Goal: Transaction & Acquisition: Purchase product/service

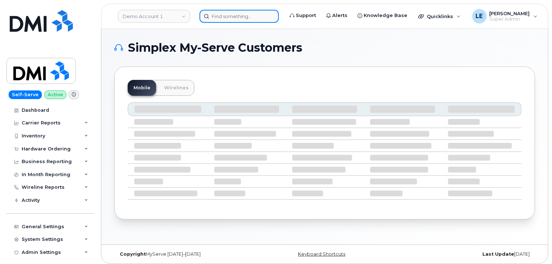
click at [241, 13] on input at bounding box center [239, 16] width 79 height 13
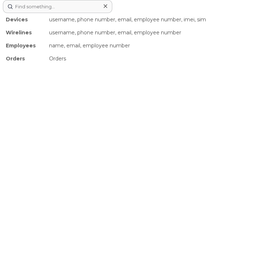
click at [191, 94] on div "Devices username, phone number, email, employee number, imei, sim Wirelines use…" at bounding box center [137, 132] width 275 height 264
click at [37, 4] on input at bounding box center [57, 6] width 109 height 13
paste input "7807158967"
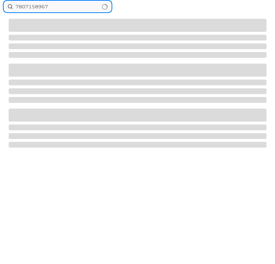
type input "7807158967"
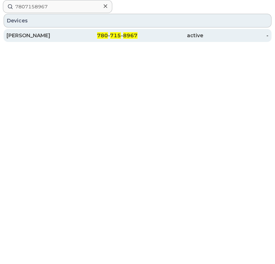
click at [106, 38] on span "780" at bounding box center [102, 35] width 11 height 6
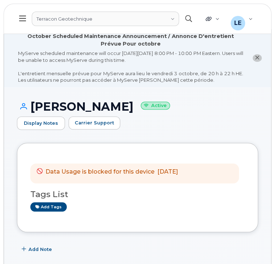
click at [186, 18] on icon "button" at bounding box center [188, 18] width 7 height 7
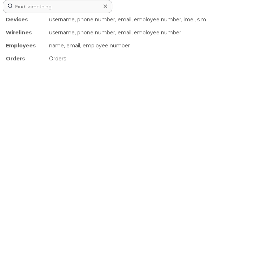
click at [182, 104] on div "Devices username, phone number, email, employee number, imei, sim Wirelines use…" at bounding box center [137, 132] width 275 height 264
click at [28, 9] on input at bounding box center [57, 6] width 109 height 13
paste input "3062033835"
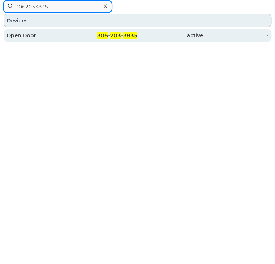
type input "3062033835"
click at [21, 35] on div "Open Door" at bounding box center [39, 35] width 66 height 7
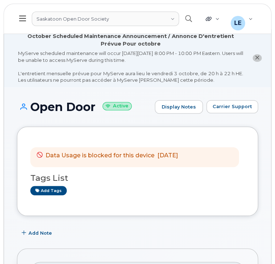
click at [174, 154] on span "[DATE]" at bounding box center [167, 155] width 21 height 7
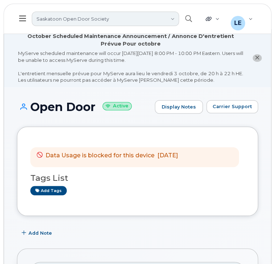
click at [69, 17] on link "Saskatoon Open Door Society" at bounding box center [105, 19] width 147 height 14
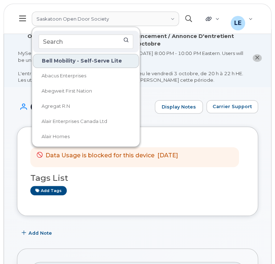
click at [188, 17] on icon "button" at bounding box center [188, 18] width 7 height 7
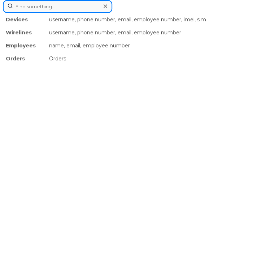
paste input "8198601041"
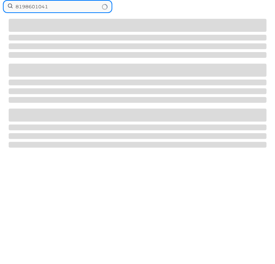
type input "8198601041"
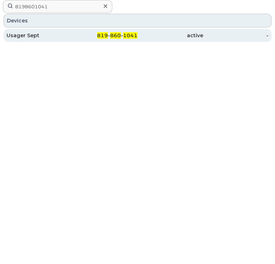
click at [72, 37] on link "Usager Sept 819 - 860 - 1041 active -" at bounding box center [138, 35] width 268 height 13
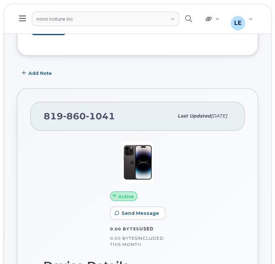
scroll to position [193, 0]
click at [186, 21] on icon "button" at bounding box center [188, 18] width 7 height 7
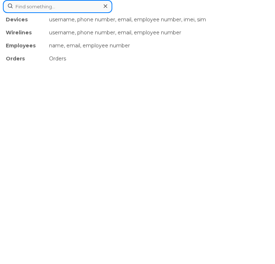
paste input "4313374171"
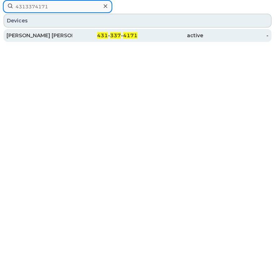
type input "4313374171"
click at [100, 36] on span "431" at bounding box center [102, 35] width 11 height 6
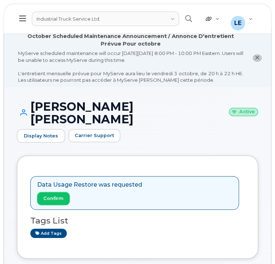
click at [57, 195] on span "Confirm" at bounding box center [53, 198] width 20 height 7
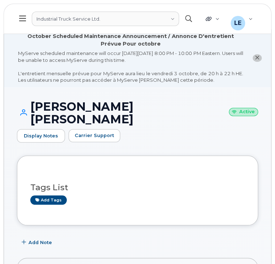
click at [192, 21] on icon "button" at bounding box center [188, 18] width 7 height 7
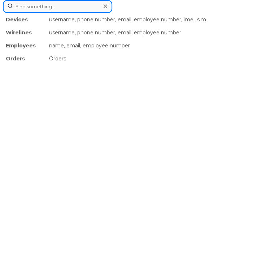
paste input "5068663912"
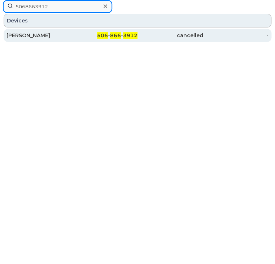
type input "5068663912"
click at [83, 31] on div "506 - 866 - 3912" at bounding box center [105, 35] width 66 height 13
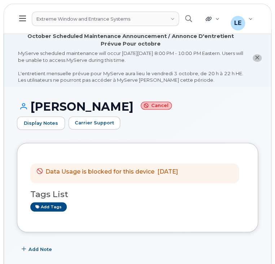
click at [186, 65] on div "MyServe scheduled maintenance will occur on Friday October 3rd, 8:00 PM - 10:00…" at bounding box center [130, 67] width 225 height 34
click at [187, 18] on icon "button" at bounding box center [188, 18] width 7 height 7
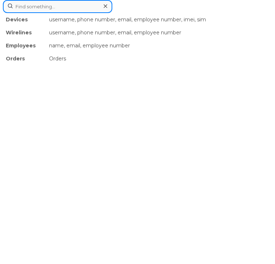
paste input "2896842212"
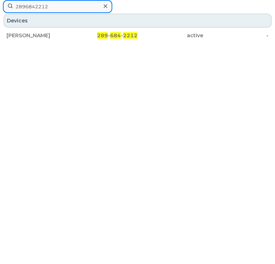
type input "2896842212"
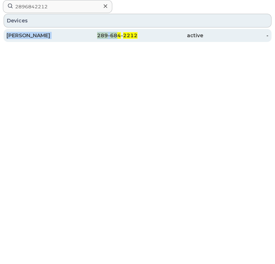
drag, startPoint x: 116, startPoint y: 27, endPoint x: 117, endPoint y: 34, distance: 6.9
click at [117, 34] on div "Devices Sydney Kleven 289 - 684 - 2212 active -" at bounding box center [137, 28] width 269 height 30
click at [117, 34] on span "684" at bounding box center [115, 35] width 11 height 6
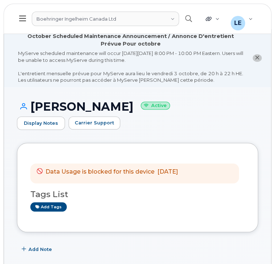
scroll to position [51, 0]
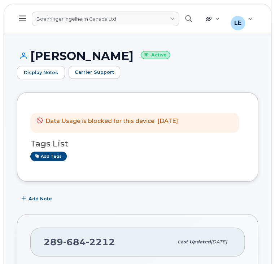
click at [186, 158] on div "Data Usage is blocked for this device Sep 29, 2025 Tags List Add tags" at bounding box center [137, 136] width 241 height 89
click at [190, 19] on icon "button" at bounding box center [188, 18] width 7 height 7
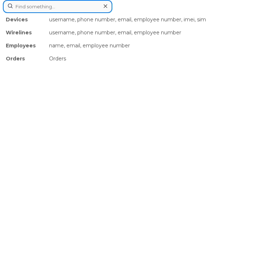
paste input "5879197975"
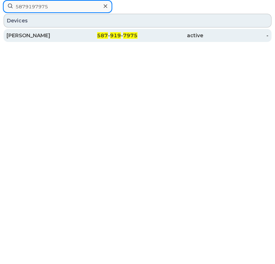
type input "5879197975"
click at [122, 40] on div "587 - 919 - 7975" at bounding box center [105, 35] width 66 height 13
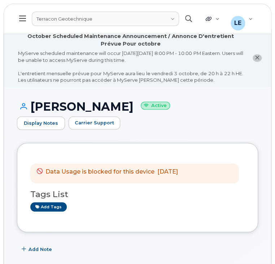
click at [186, 25] on button "button" at bounding box center [188, 18] width 23 height 21
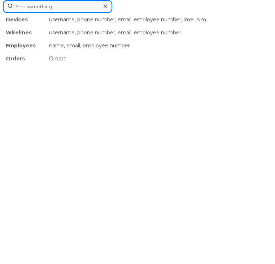
paste input "7807158967"
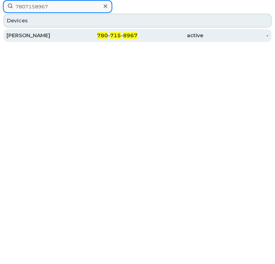
type input "7807158967"
click at [131, 40] on div "780 - 715 - 8967" at bounding box center [105, 35] width 66 height 13
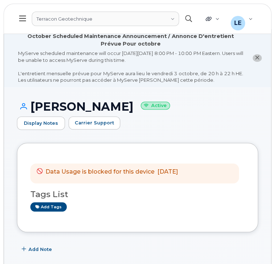
click at [191, 20] on icon "button" at bounding box center [188, 18] width 7 height 7
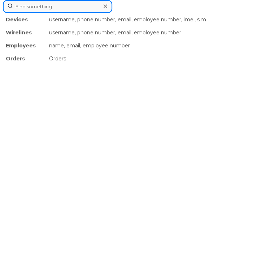
paste input "8193559062"
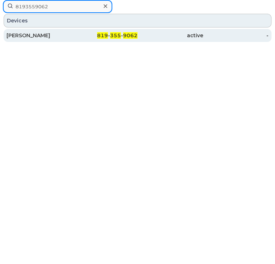
type input "8193559062"
click at [133, 33] on span "9062" at bounding box center [130, 35] width 14 height 6
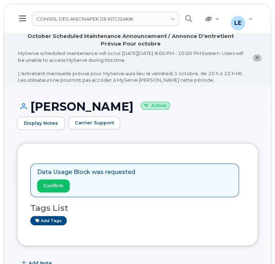
click at [47, 182] on span "Confirm" at bounding box center [53, 185] width 20 height 7
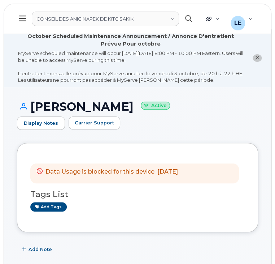
click at [185, 19] on button "button" at bounding box center [188, 18] width 23 height 21
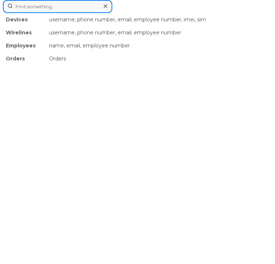
paste input "3062033835"
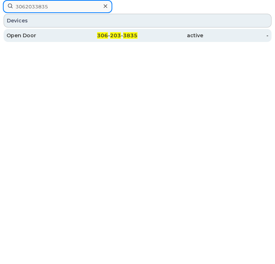
type input "3062033835"
click at [161, 35] on div "active" at bounding box center [171, 35] width 66 height 7
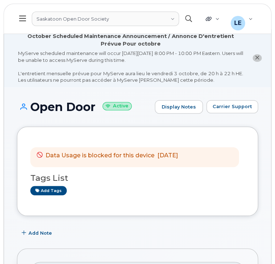
click at [190, 18] on icon "button" at bounding box center [188, 18] width 7 height 7
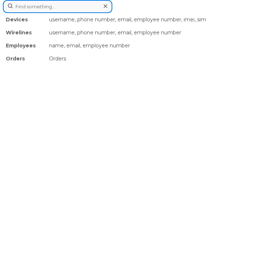
paste input "8198601041"
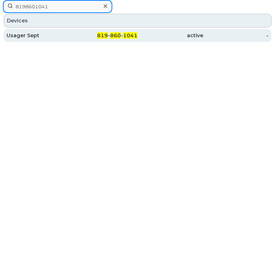
type input "8198601041"
click at [166, 31] on div "active" at bounding box center [171, 35] width 66 height 13
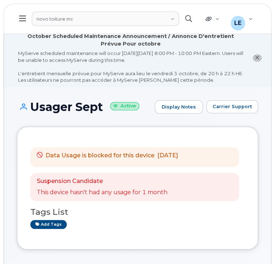
click at [190, 12] on button "button" at bounding box center [188, 18] width 23 height 21
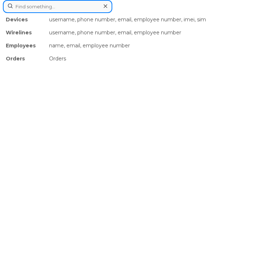
paste input "2896842212"
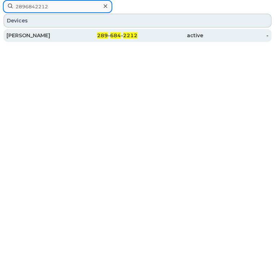
type input "2896842212"
click at [132, 39] on div "289 - 684 - 2212" at bounding box center [105, 35] width 66 height 13
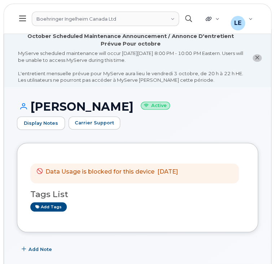
click at [195, 13] on button "button" at bounding box center [188, 18] width 23 height 21
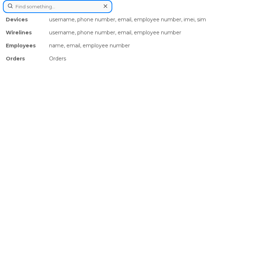
paste input "8193559062"
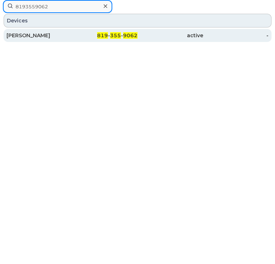
type input "8193559062"
click at [168, 38] on div "active" at bounding box center [171, 35] width 66 height 7
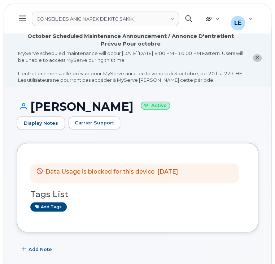
click at [188, 22] on button "button" at bounding box center [188, 18] width 23 height 21
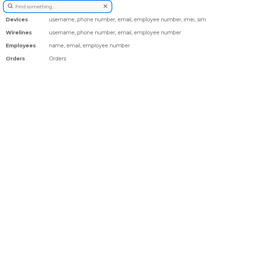
paste input "7056908198"
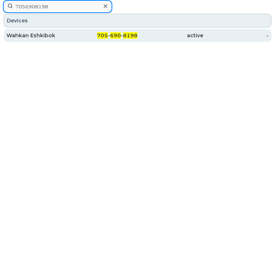
type input "7056908198"
click at [145, 37] on div "active" at bounding box center [171, 35] width 66 height 7
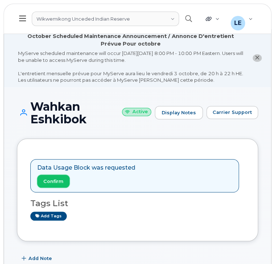
click at [56, 180] on span "Confirm" at bounding box center [53, 181] width 20 height 7
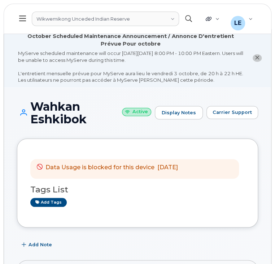
click at [190, 17] on icon "button" at bounding box center [188, 18] width 7 height 7
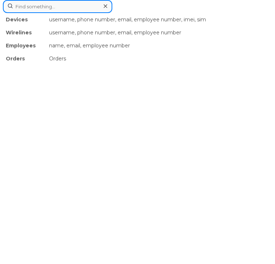
paste input "7056886421"
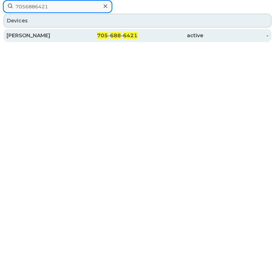
type input "7056886421"
click at [109, 35] on div "705 - 688 - 6421" at bounding box center [105, 35] width 66 height 7
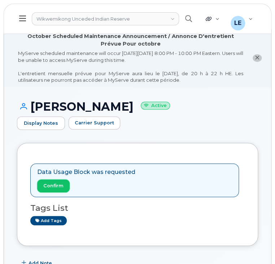
click at [51, 182] on span "Confirm" at bounding box center [53, 185] width 20 height 7
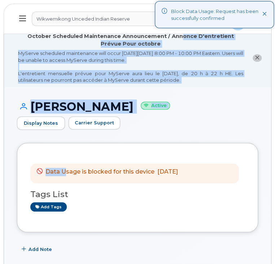
drag, startPoint x: 171, startPoint y: 38, endPoint x: 62, endPoint y: 147, distance: 153.9
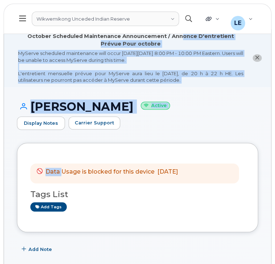
click at [193, 13] on button "button" at bounding box center [188, 18] width 23 height 21
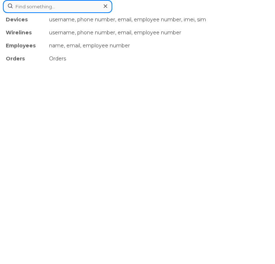
paste input "2265451681"
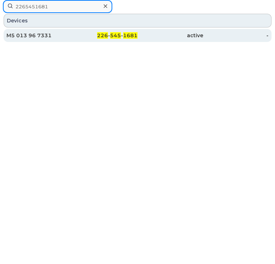
type input "2265451681"
click at [73, 39] on div "226 - 545 - 1681" at bounding box center [105, 35] width 66 height 13
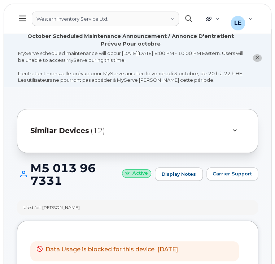
click at [192, 18] on icon "button" at bounding box center [188, 18] width 7 height 7
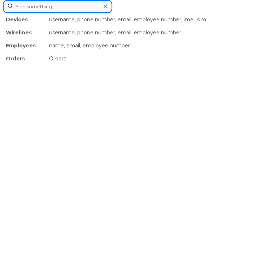
paste input "2265451694"
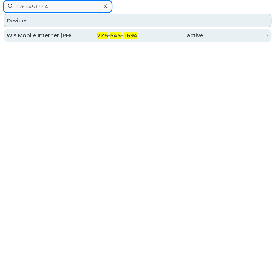
type input "2265451694"
click at [74, 36] on div "226 - 545 - 1694" at bounding box center [105, 35] width 66 height 7
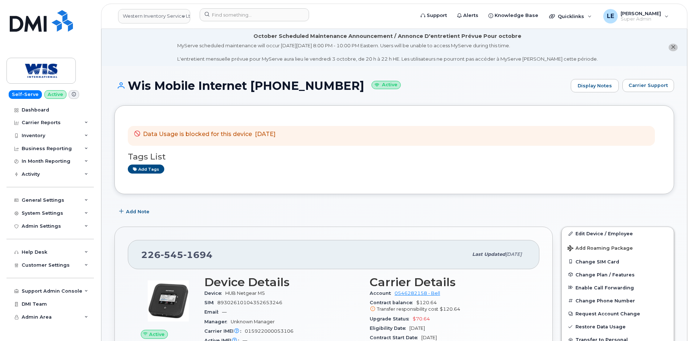
click at [271, 7] on header "Western Inventory Service Ltd. Support Alerts Knowledge Base Quicklinks Suspend…" at bounding box center [394, 16] width 586 height 25
click at [275, 11] on input at bounding box center [254, 14] width 109 height 13
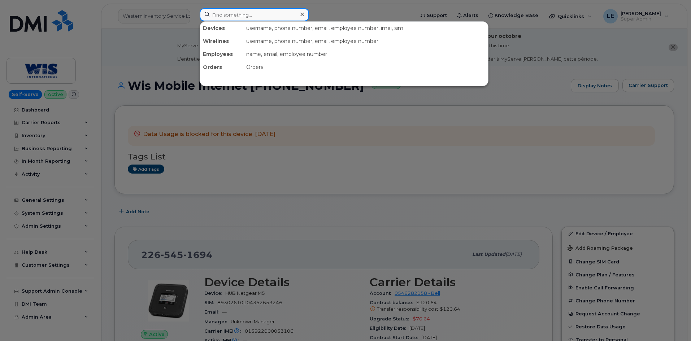
paste input "5194508167"
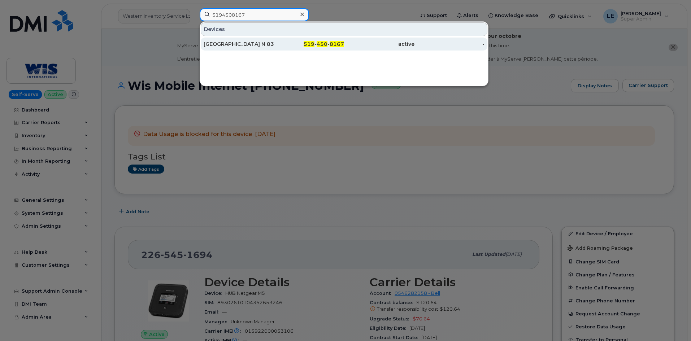
type input "5194508167"
click at [265, 40] on div "[GEOGRAPHIC_DATA] N 8349 82 82 8349" at bounding box center [239, 44] width 70 height 13
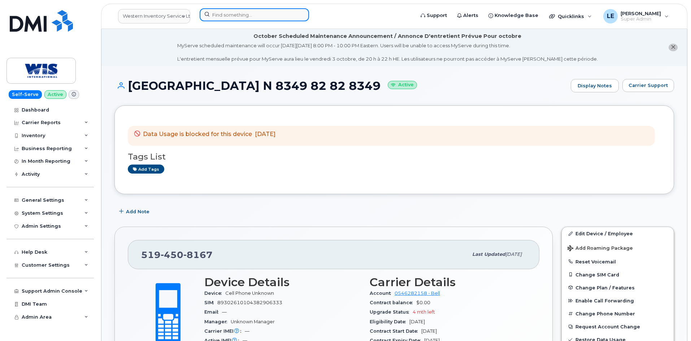
click at [256, 20] on input at bounding box center [254, 14] width 109 height 13
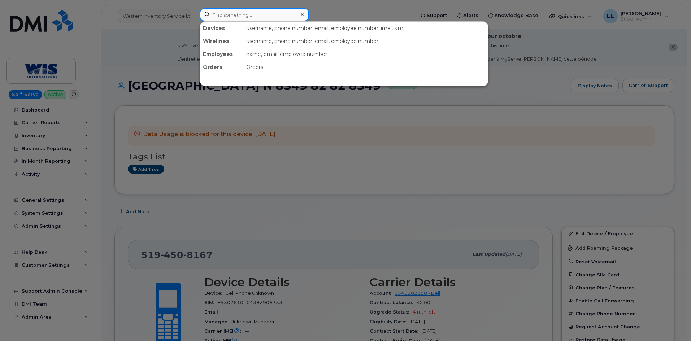
paste input "7052827098"
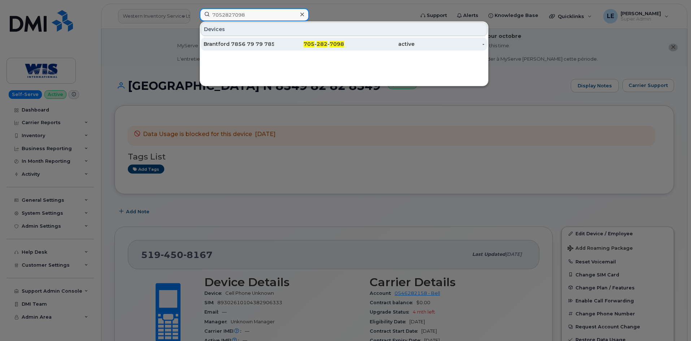
type input "7052827098"
click at [248, 43] on div "Brantford 7856 79 79 7856" at bounding box center [239, 43] width 70 height 7
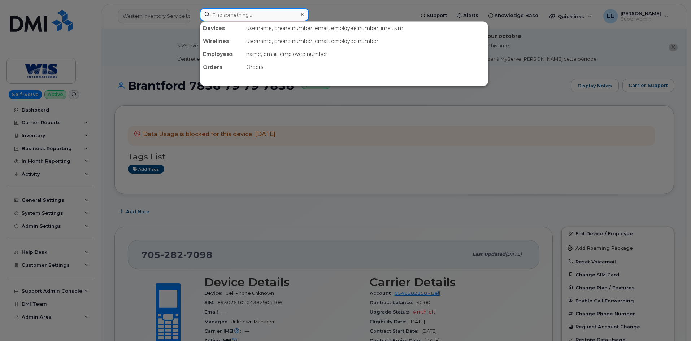
click at [235, 16] on input at bounding box center [254, 14] width 109 height 13
paste input "4168022036"
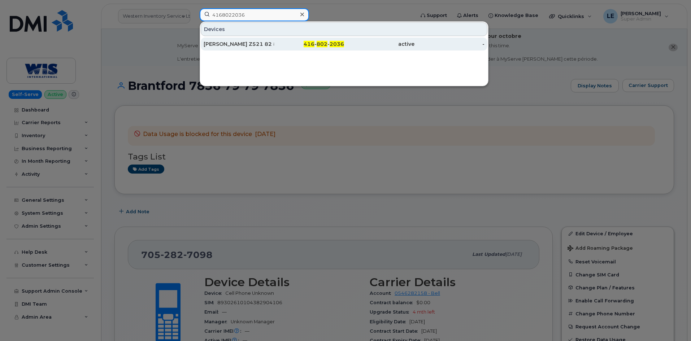
type input "4168022036"
click at [233, 39] on div "[PERSON_NAME] Z521 82 8349" at bounding box center [239, 44] width 70 height 13
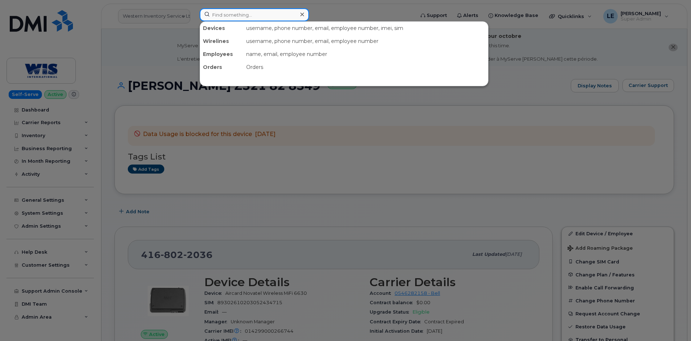
click at [265, 12] on input at bounding box center [254, 14] width 109 height 13
paste input "7052827098"
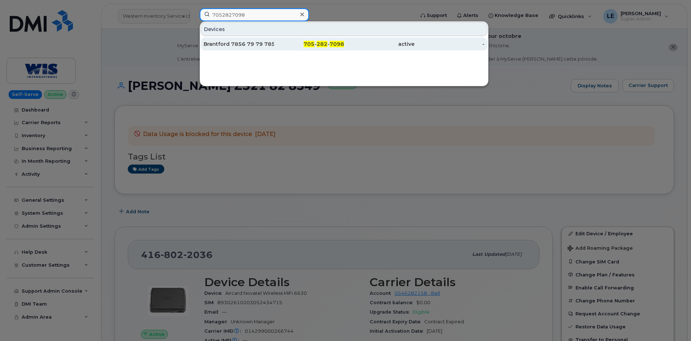
type input "7052827098"
click at [251, 40] on div "Brantford 7856 79 79 7856" at bounding box center [239, 44] width 70 height 13
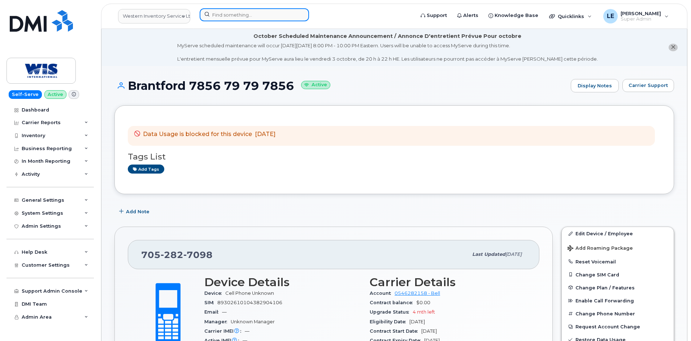
click at [227, 17] on input at bounding box center [254, 14] width 109 height 13
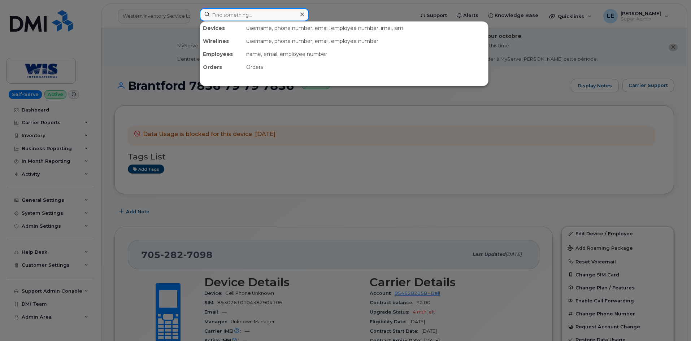
paste input "7056908198"
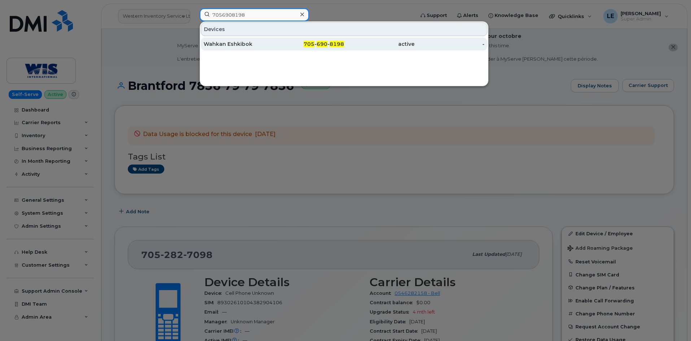
type input "7056908198"
click at [231, 39] on div "Wahkan Eshkibok" at bounding box center [239, 44] width 70 height 13
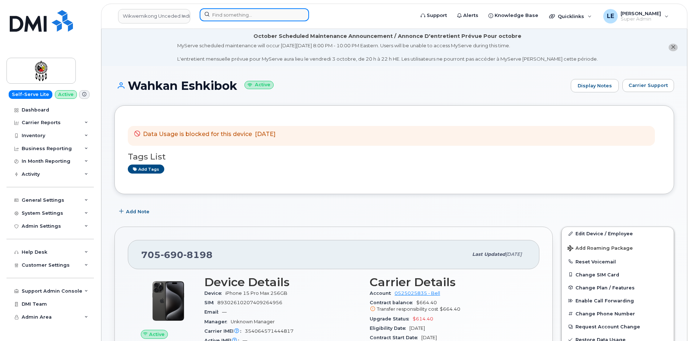
click at [249, 13] on input at bounding box center [254, 14] width 109 height 13
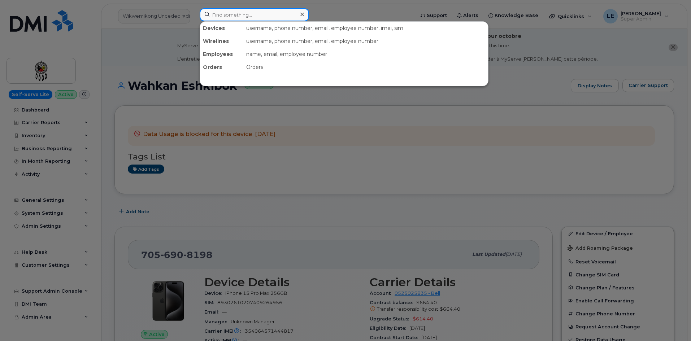
paste input "7056886421"
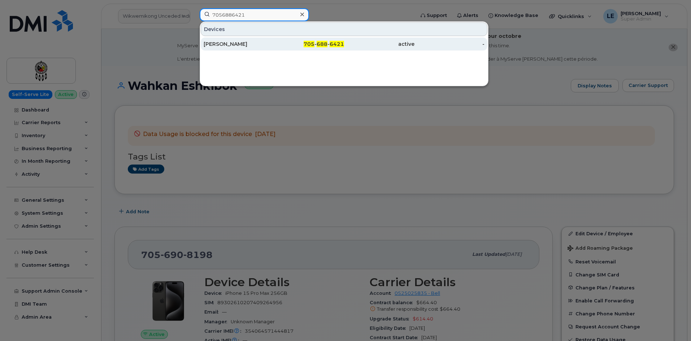
type input "7056886421"
click at [243, 40] on div "[PERSON_NAME]" at bounding box center [239, 44] width 70 height 13
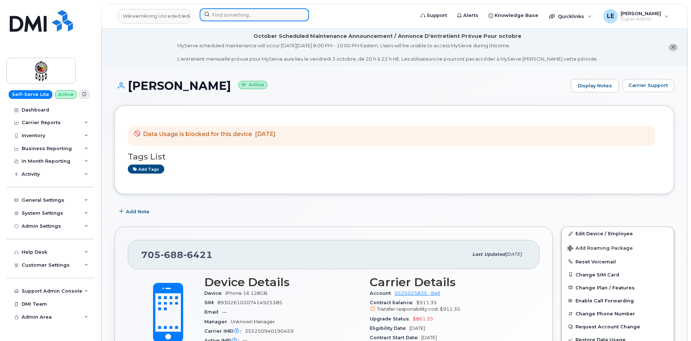
click at [238, 16] on input at bounding box center [254, 14] width 109 height 13
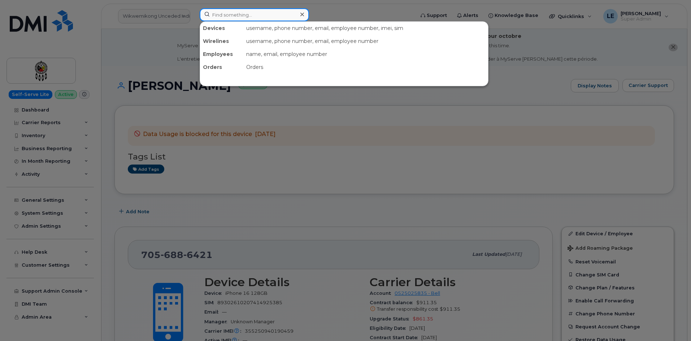
paste input "5068663912"
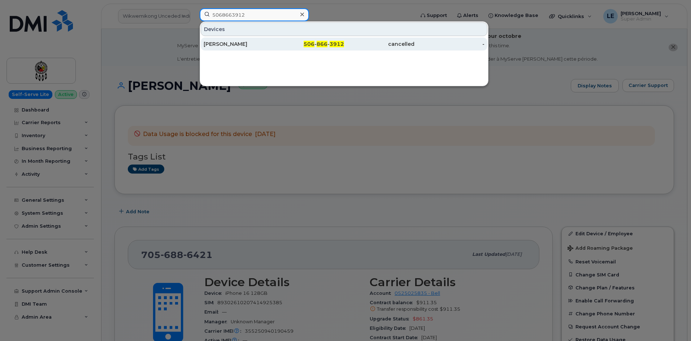
type input "5068663912"
click at [249, 45] on div "[PERSON_NAME]" at bounding box center [239, 43] width 70 height 7
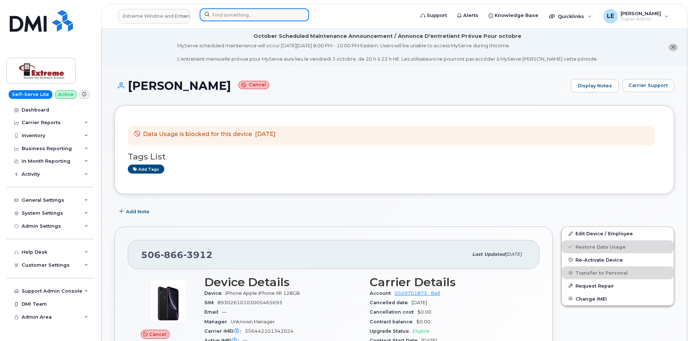
click at [240, 12] on input at bounding box center [254, 14] width 109 height 13
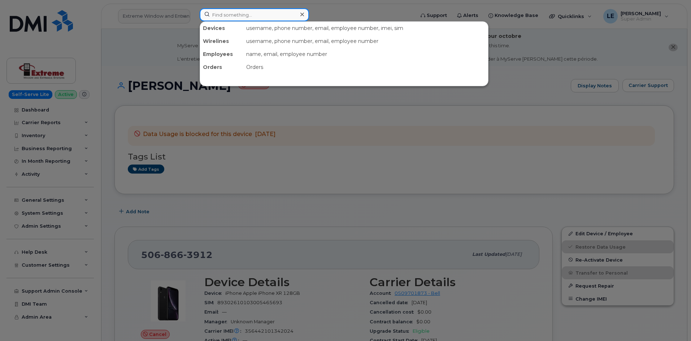
paste input "8193559062"
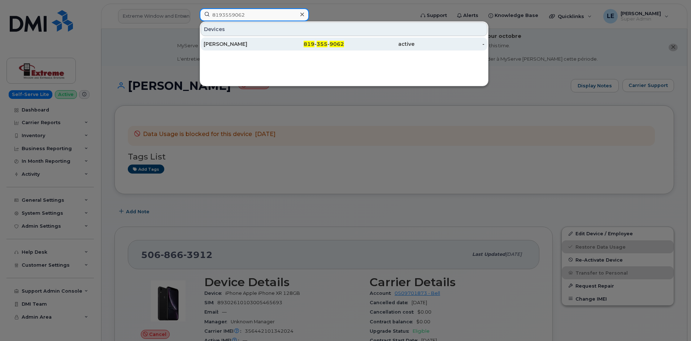
type input "8193559062"
click at [239, 39] on div "Reynald Papatie" at bounding box center [239, 44] width 70 height 13
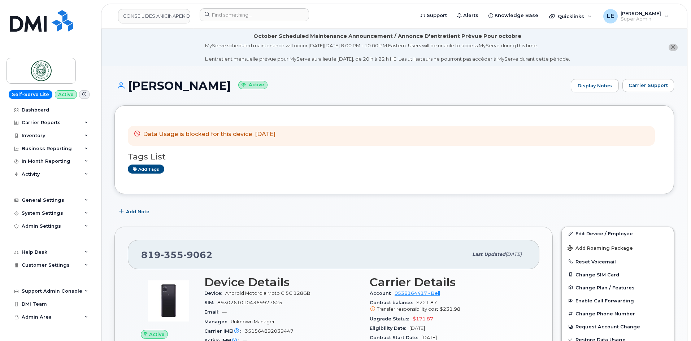
click at [243, 6] on header "CONSEIL DES ANICINAPEK DE KITCISAKIK Support Alerts Knowledge Base Quicklinks S…" at bounding box center [394, 16] width 586 height 25
click at [242, 11] on input at bounding box center [254, 14] width 109 height 13
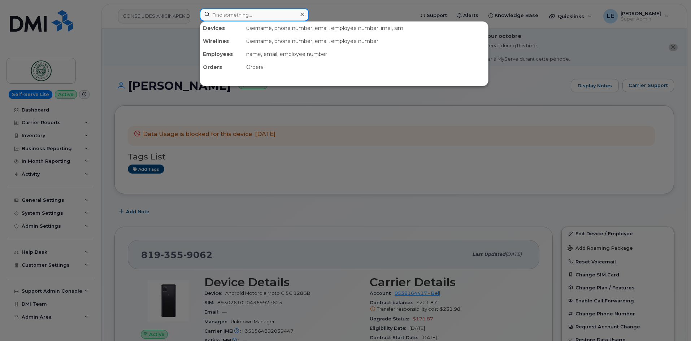
paste input "5068663912"
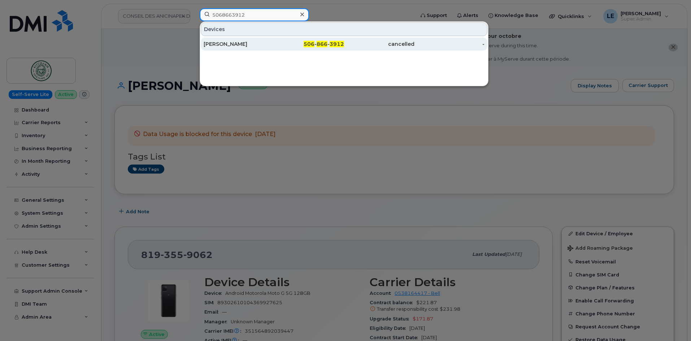
type input "5068663912"
click at [257, 44] on div "[PERSON_NAME]" at bounding box center [239, 43] width 70 height 7
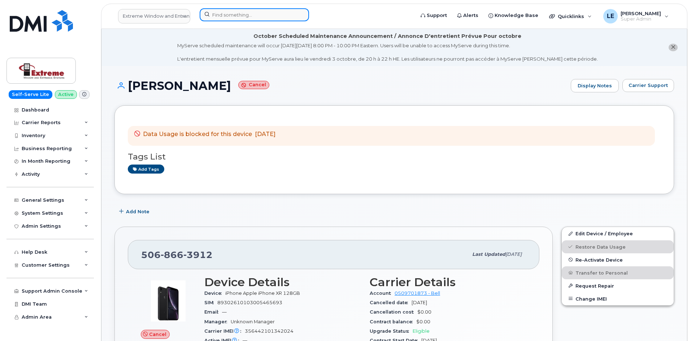
click at [238, 10] on input at bounding box center [254, 14] width 109 height 13
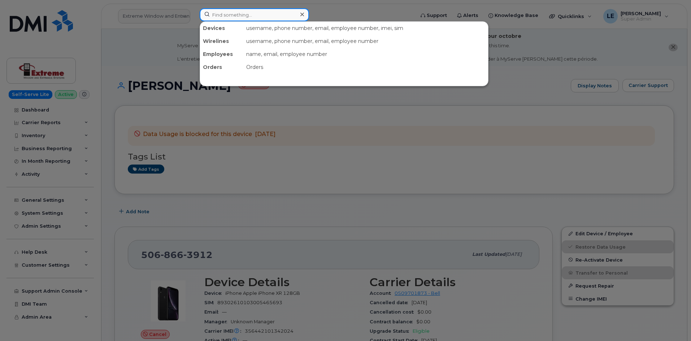
paste input "[PERSON_NAME]"
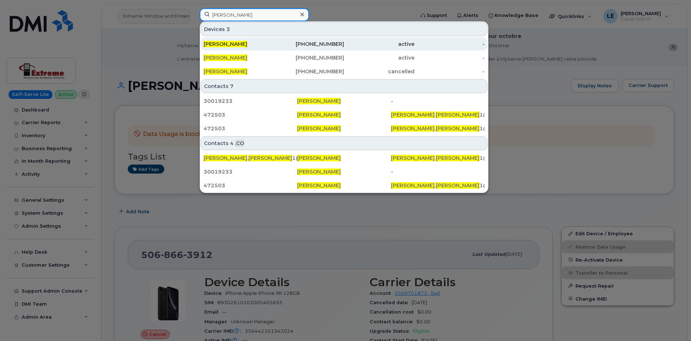
type input "[PERSON_NAME]"
click at [252, 40] on div "[PERSON_NAME]" at bounding box center [239, 44] width 70 height 13
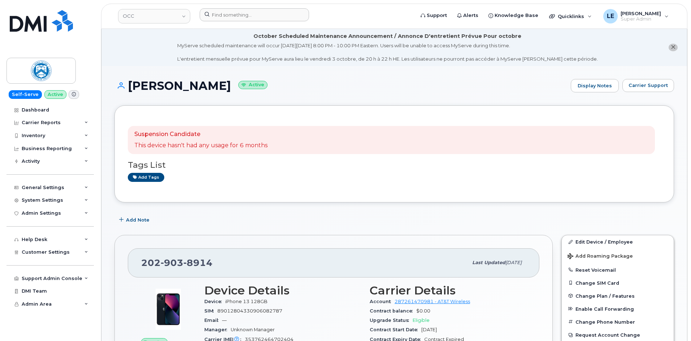
click at [207, 24] on div at bounding box center [305, 16] width 222 height 16
click at [227, 18] on input at bounding box center [254, 14] width 109 height 13
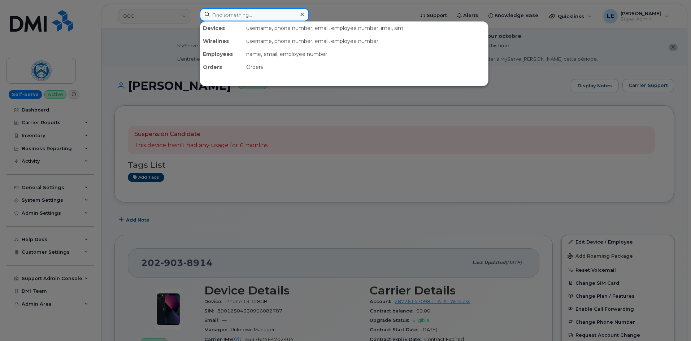
paste input "[PERSON_NAME]"
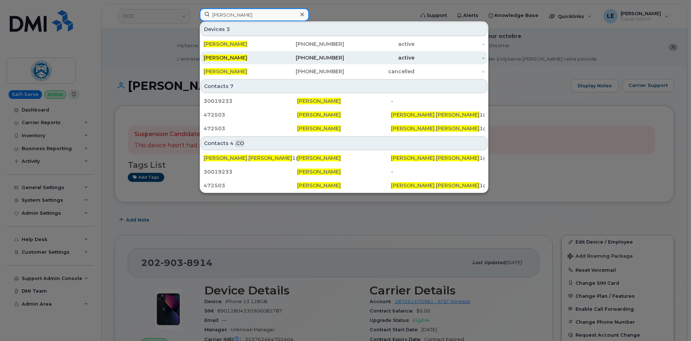
type input "[PERSON_NAME]"
click at [247, 58] on span "[PERSON_NAME]" at bounding box center [226, 58] width 44 height 6
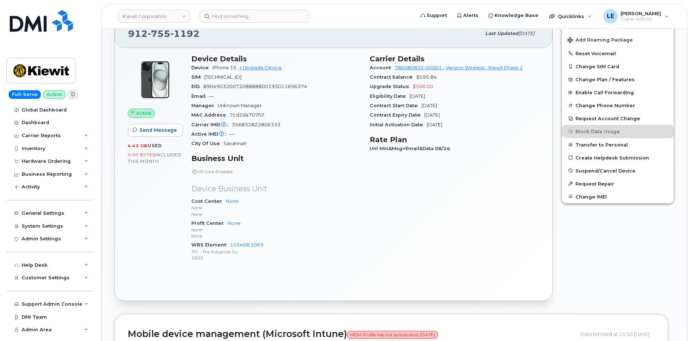
scroll to position [144, 0]
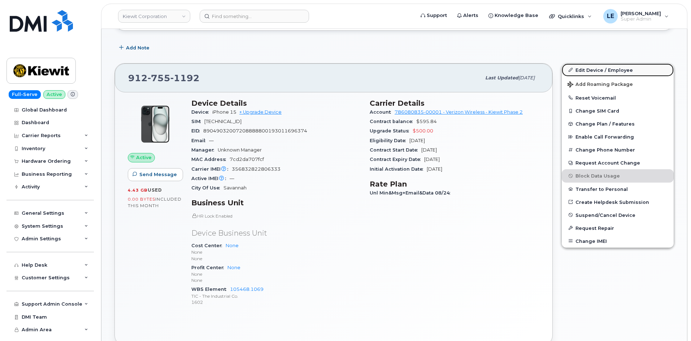
click at [577, 69] on link "Edit Device / Employee" at bounding box center [618, 70] width 112 height 13
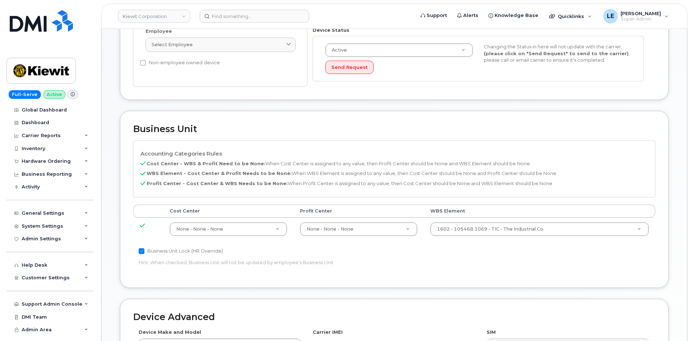
scroll to position [325, 0]
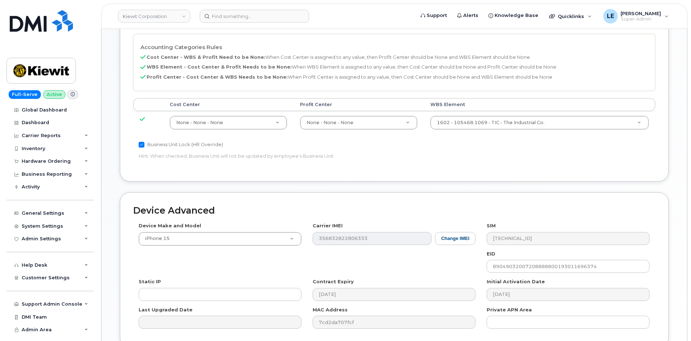
click at [462, 130] on td "1602 - 105468.1069 - TIC - The Industrial Co. 30176038" at bounding box center [539, 122] width 231 height 23
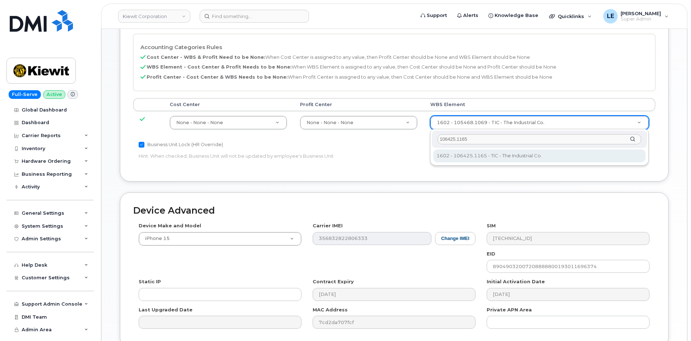
type input "106425.1165"
type input "35302838"
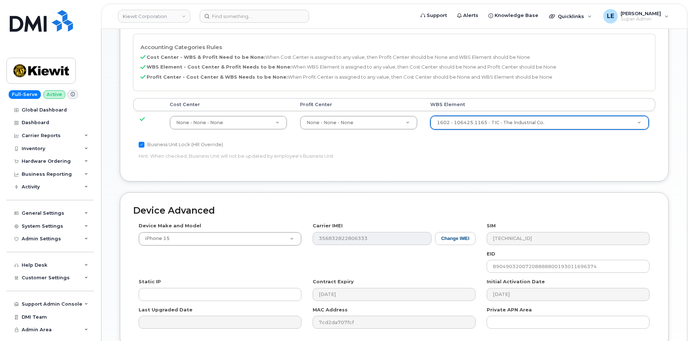
click at [465, 156] on p "Hint: When checked, Business Unit will not be updated by employee's Business Un…" at bounding box center [307, 156] width 337 height 7
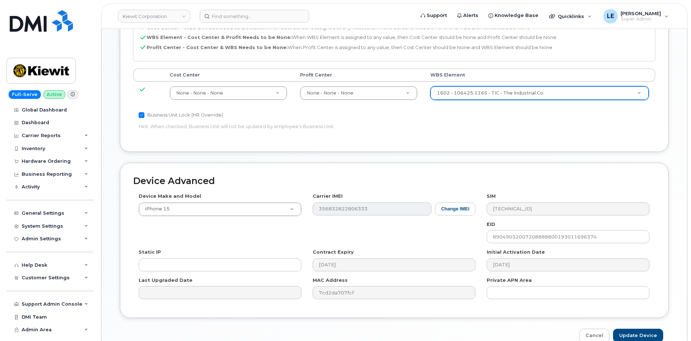
scroll to position [392, 0]
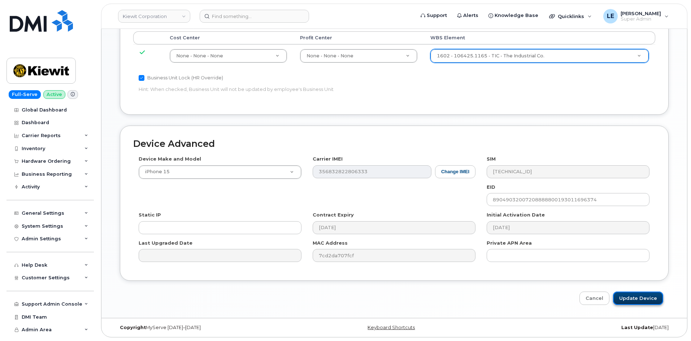
click at [632, 301] on input "Update Device" at bounding box center [638, 298] width 50 height 13
type input "Saving..."
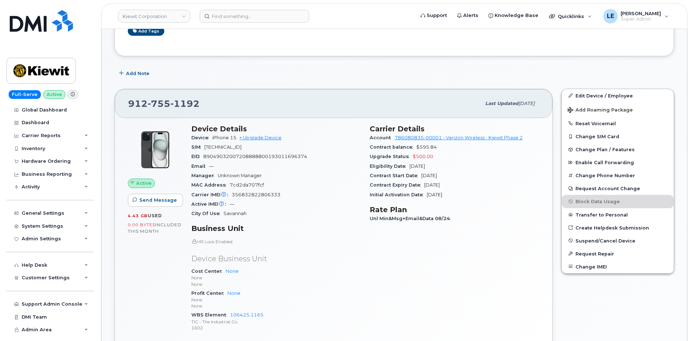
scroll to position [217, 0]
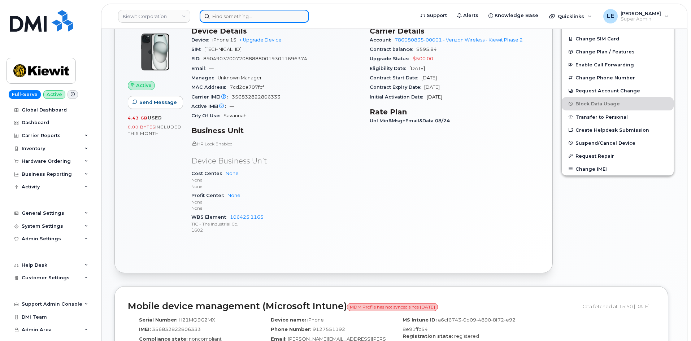
click at [267, 18] on input at bounding box center [254, 16] width 109 height 13
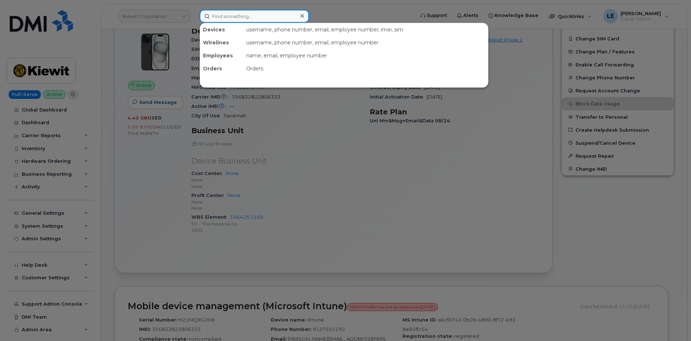
paste input "[PERSON_NAME][EMAIL_ADDRESS][PERSON_NAME][PERSON_NAME][DOMAIN_NAME]"
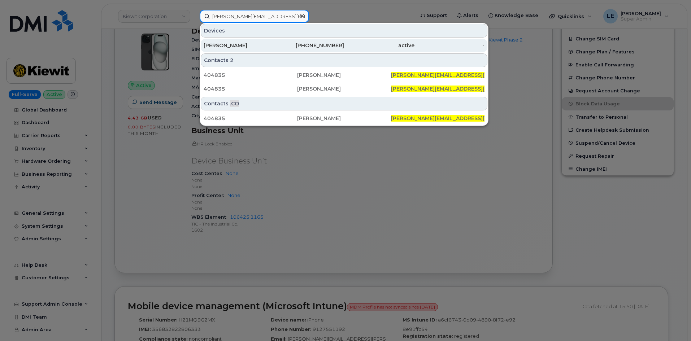
type input "KYLE.ONEILL@KIEWIT.COM"
click at [241, 43] on div "KYLE O'NEILL" at bounding box center [239, 45] width 70 height 7
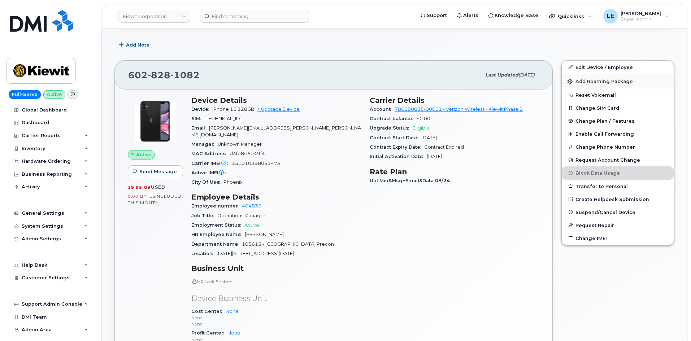
scroll to position [144, 0]
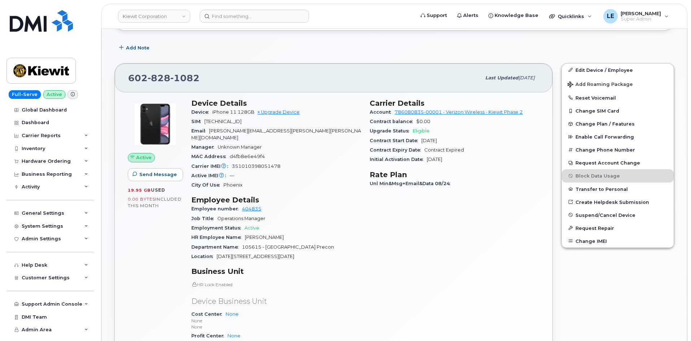
click at [583, 63] on div "Edit Device / Employee Add Roaming Package Reset Voicemail Change SIM Card Chan…" at bounding box center [617, 155] width 113 height 185
click at [583, 66] on link "Edit Device / Employee" at bounding box center [618, 70] width 112 height 13
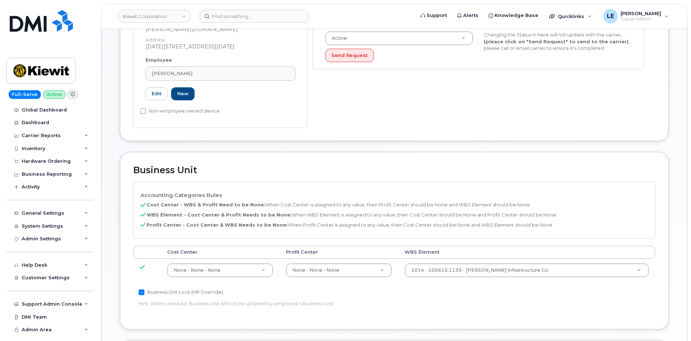
scroll to position [325, 0]
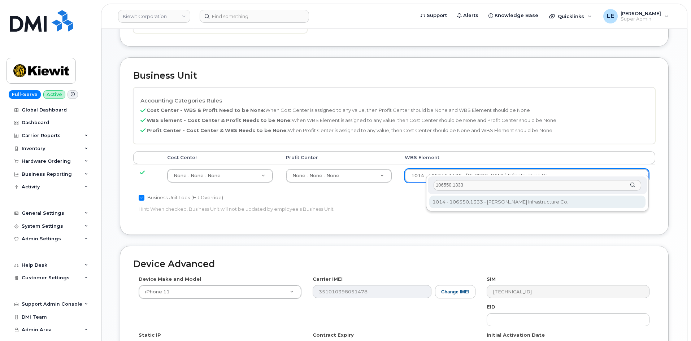
type input "106550.1333"
type input "36144121"
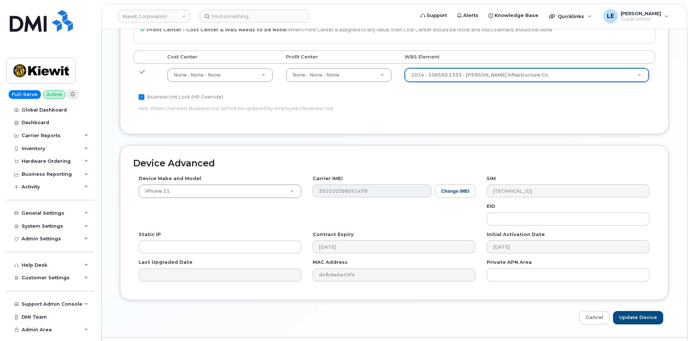
scroll to position [438, 0]
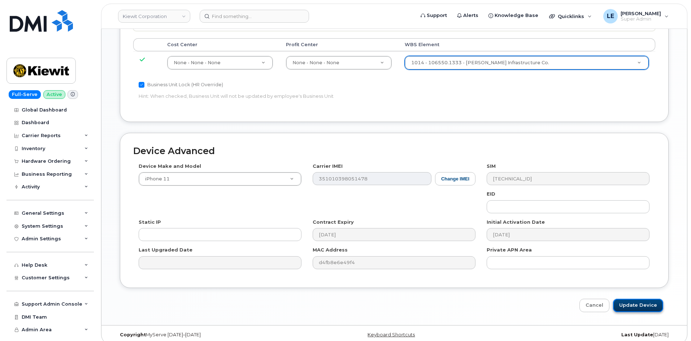
click at [640, 301] on input "Update Device" at bounding box center [638, 305] width 50 height 13
type input "Saving..."
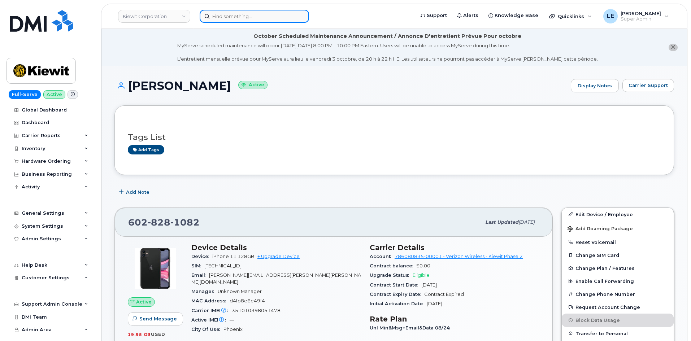
click at [229, 21] on input at bounding box center [254, 16] width 109 height 13
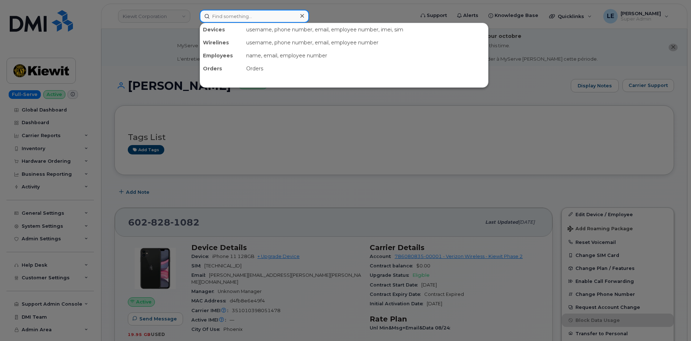
paste input "[PERSON_NAME][EMAIL_ADDRESS][PERSON_NAME][PERSON_NAME][DOMAIN_NAME]"
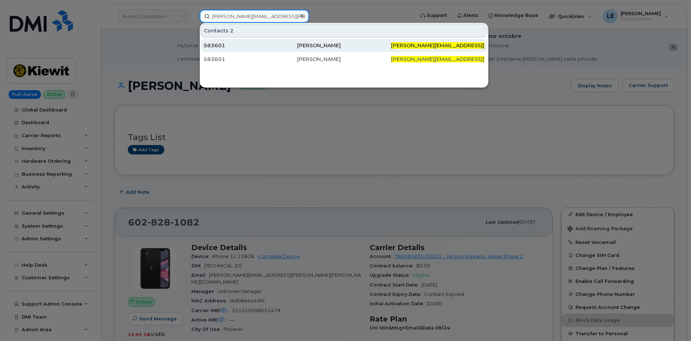
type input "[PERSON_NAME][EMAIL_ADDRESS][PERSON_NAME][PERSON_NAME][DOMAIN_NAME]"
click at [240, 45] on div "583601" at bounding box center [250, 45] width 93 height 7
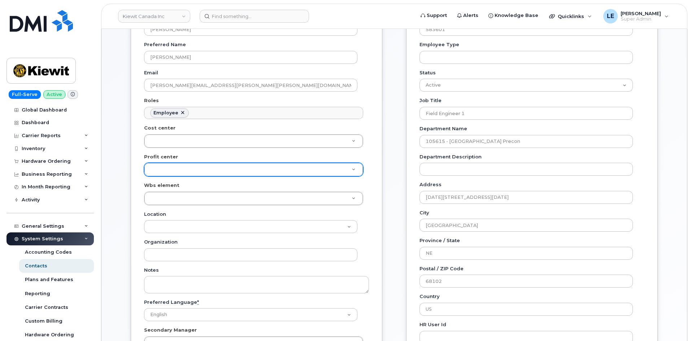
scroll to position [180, 0]
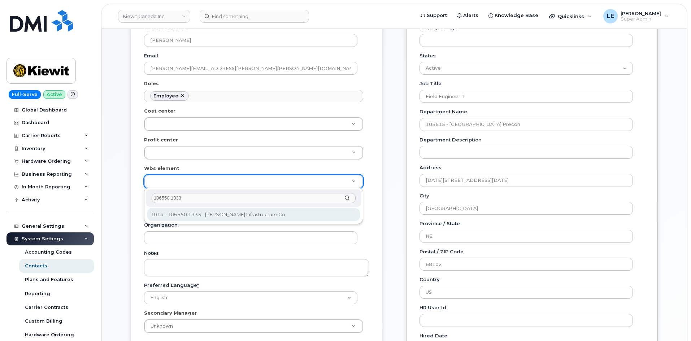
type input "106550.1333"
type input "36140245"
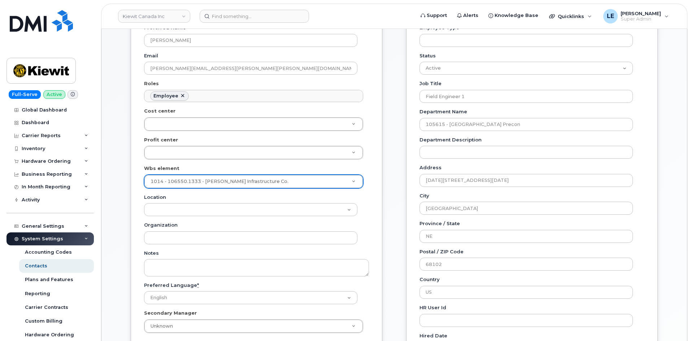
click at [371, 189] on div "General Name * Keegan Popple Preferred Name Keegan Email KEEGAN.POPPLE@KIEWIT.C…" at bounding box center [257, 161] width 252 height 396
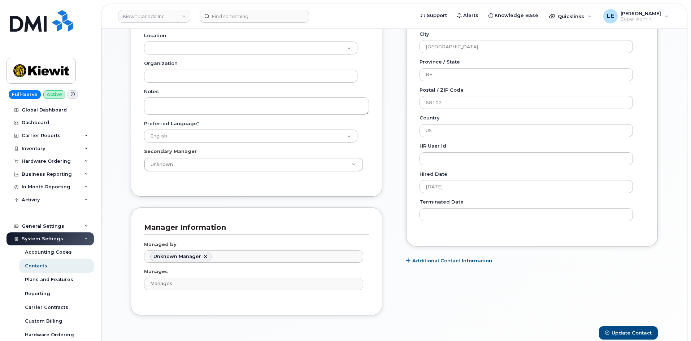
scroll to position [433, 0]
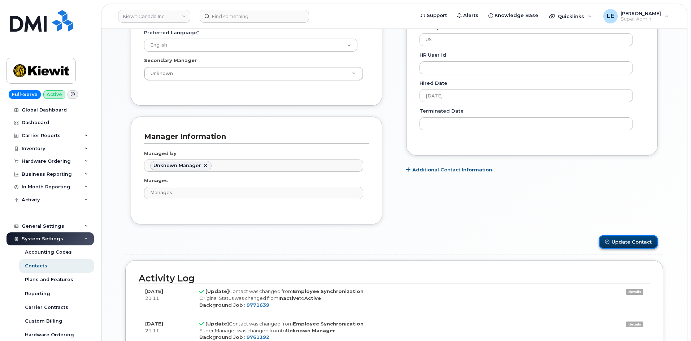
click at [621, 244] on button "Update Contact" at bounding box center [628, 241] width 59 height 13
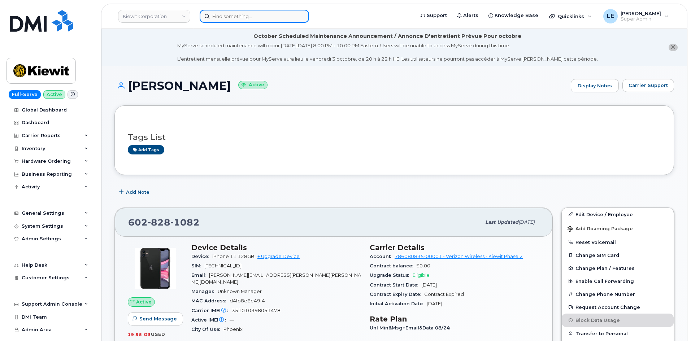
click at [265, 20] on input at bounding box center [254, 16] width 109 height 13
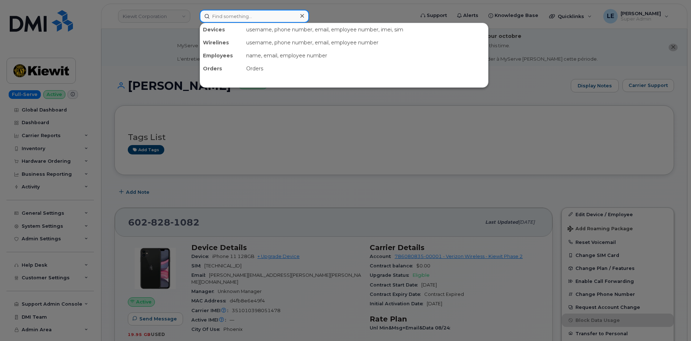
paste input "[PERSON_NAME][EMAIL_ADDRESS][PERSON_NAME][PERSON_NAME][DOMAIN_NAME]"
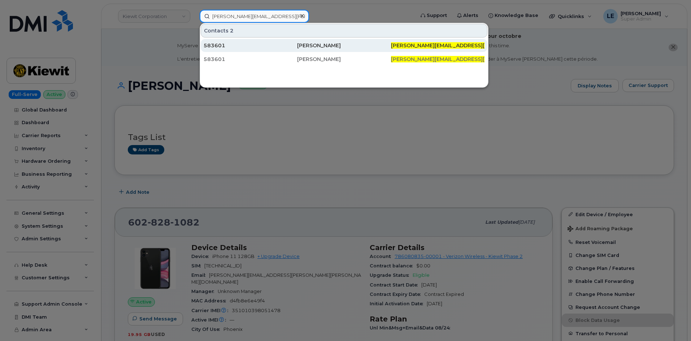
type input "[PERSON_NAME][EMAIL_ADDRESS][PERSON_NAME][PERSON_NAME][DOMAIN_NAME]"
click at [258, 40] on div "583601" at bounding box center [250, 45] width 93 height 13
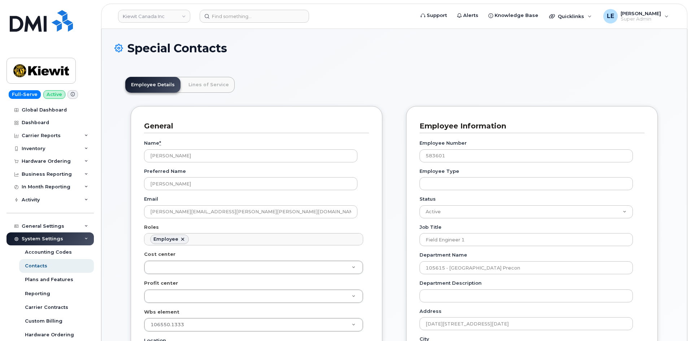
scroll to position [21, 0]
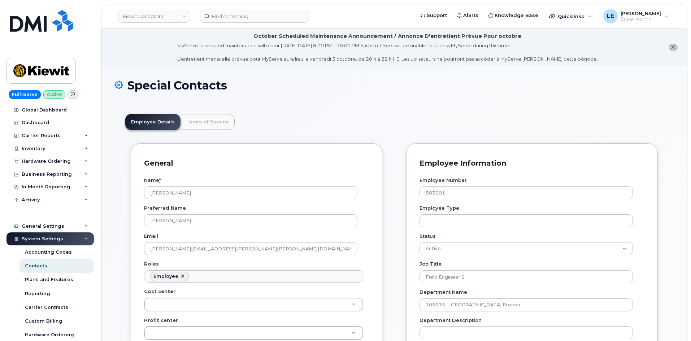
click at [328, 101] on div "Special Contacts" at bounding box center [394, 91] width 560 height 24
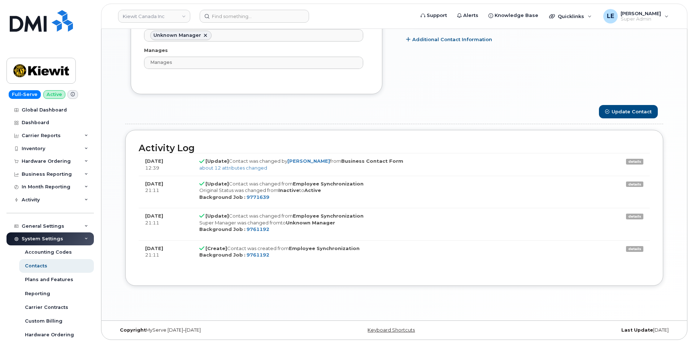
scroll to position [566, 0]
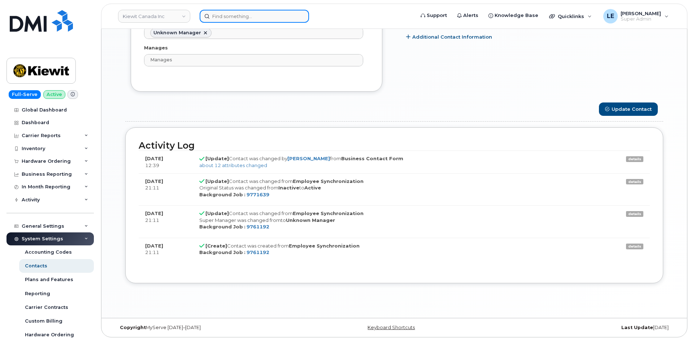
click at [238, 14] on input at bounding box center [254, 16] width 109 height 13
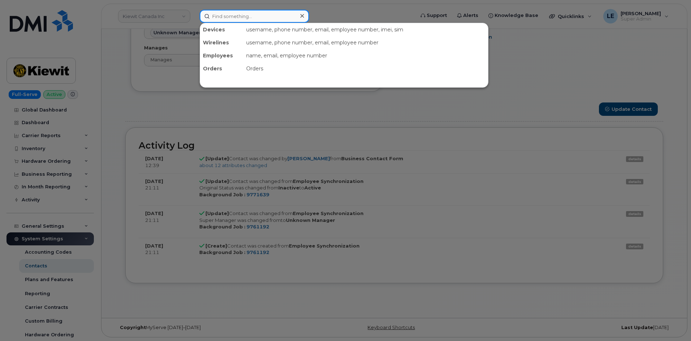
paste input "[PERSON_NAME][EMAIL_ADDRESS][PERSON_NAME][PERSON_NAME][DOMAIN_NAME]"
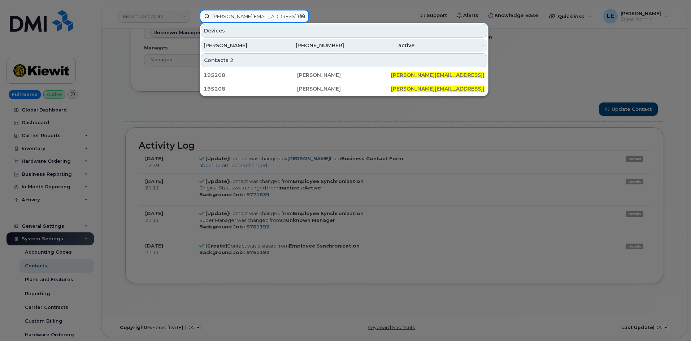
type input "[PERSON_NAME][EMAIL_ADDRESS][PERSON_NAME][PERSON_NAME][DOMAIN_NAME]"
click at [275, 46] on div "816-783-0314" at bounding box center [309, 45] width 70 height 7
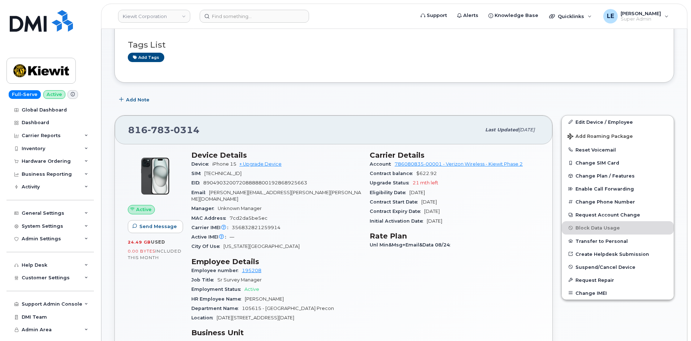
scroll to position [72, 0]
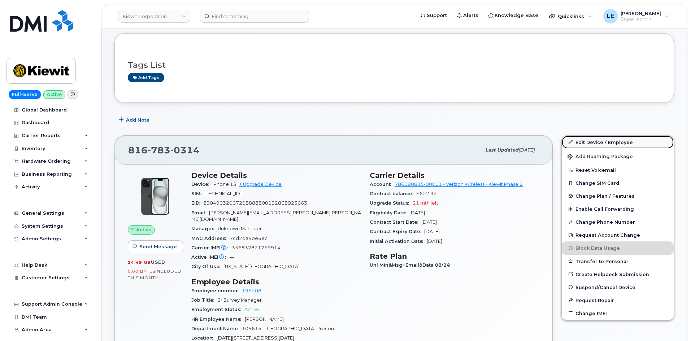
click at [582, 138] on link "Edit Device / Employee" at bounding box center [618, 142] width 112 height 13
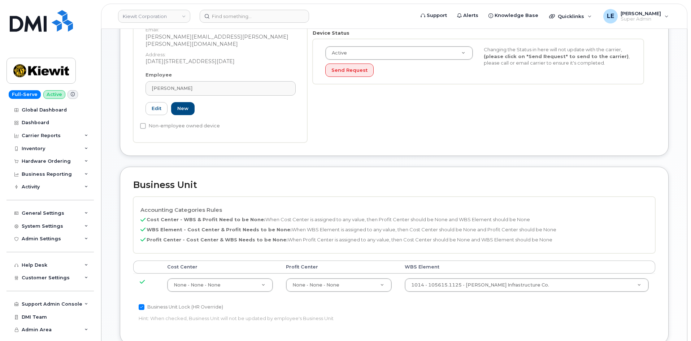
scroll to position [217, 0]
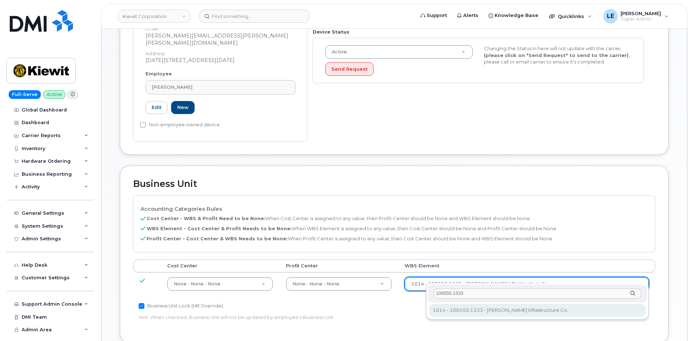
type input "106550.1333"
type input "36144121"
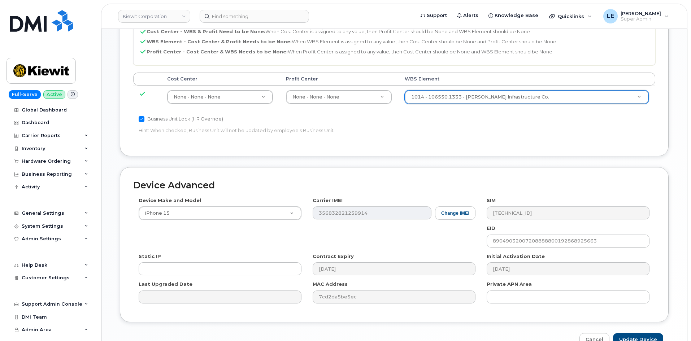
scroll to position [438, 0]
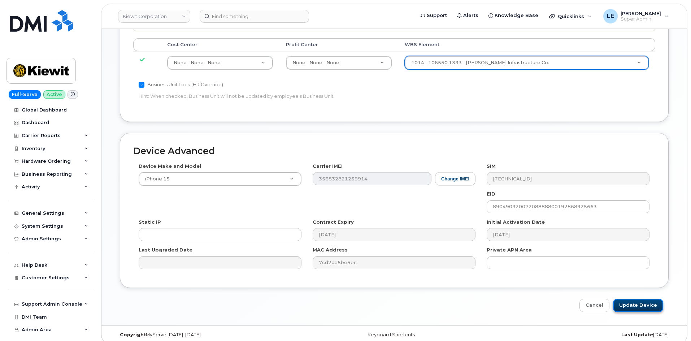
click at [632, 301] on input "Update Device" at bounding box center [638, 305] width 50 height 13
type input "Saving..."
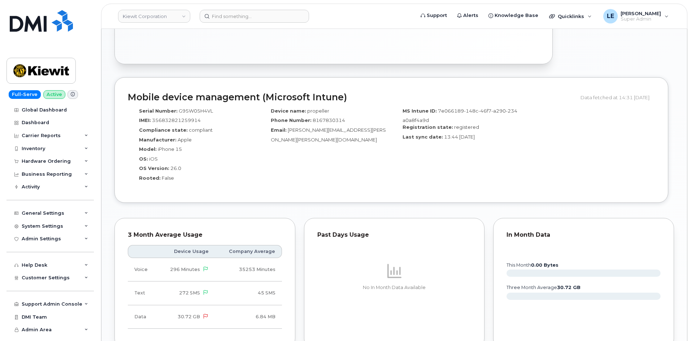
scroll to position [505, 0]
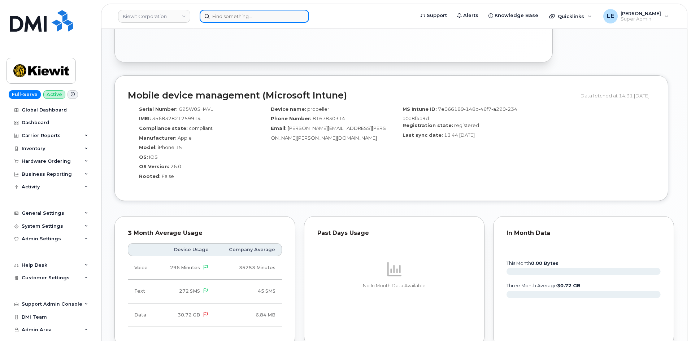
click at [224, 22] on input at bounding box center [254, 16] width 109 height 13
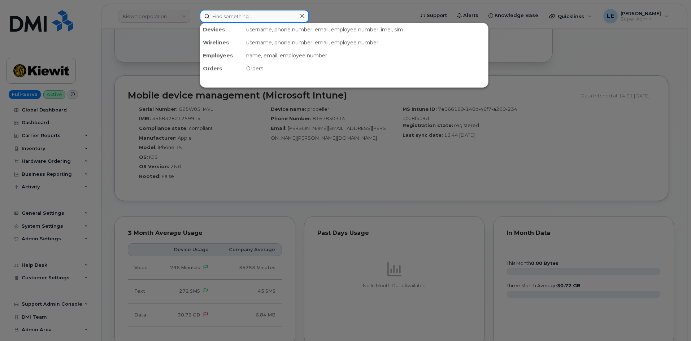
paste input "[PERSON_NAME][EMAIL_ADDRESS][PERSON_NAME][PERSON_NAME][DOMAIN_NAME]"
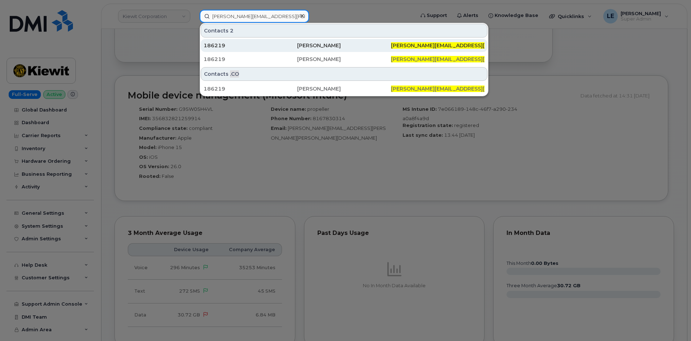
type input "[PERSON_NAME][EMAIL_ADDRESS][PERSON_NAME][PERSON_NAME][DOMAIN_NAME]"
click at [232, 45] on div "186219" at bounding box center [250, 45] width 93 height 7
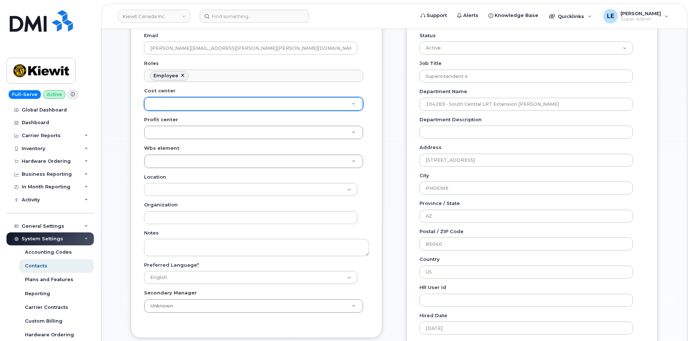
scroll to position [217, 0]
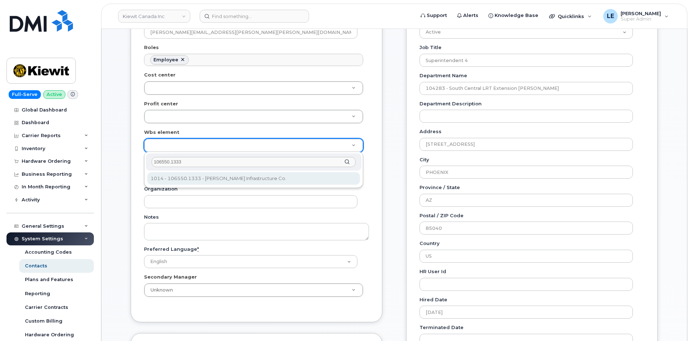
type input "106550.1333"
type input "36140245"
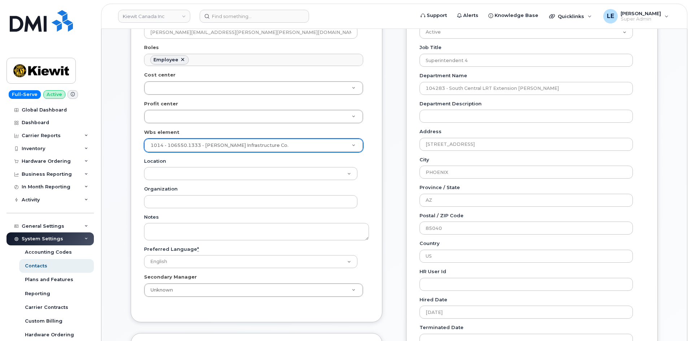
click at [138, 162] on div "General Name * John Kreps Preferred Name Email JOHN.KREPS@KIEWIT.COM Roles Empl…" at bounding box center [257, 125] width 252 height 396
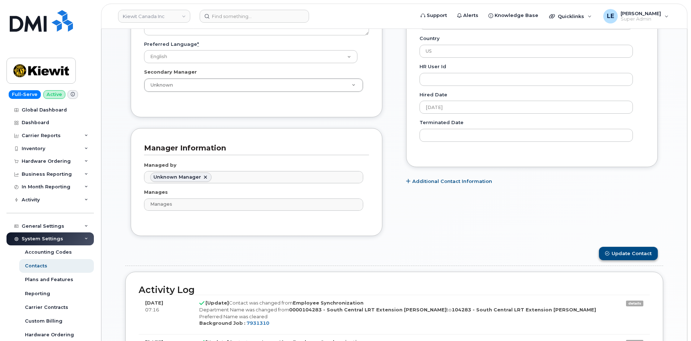
scroll to position [433, 0]
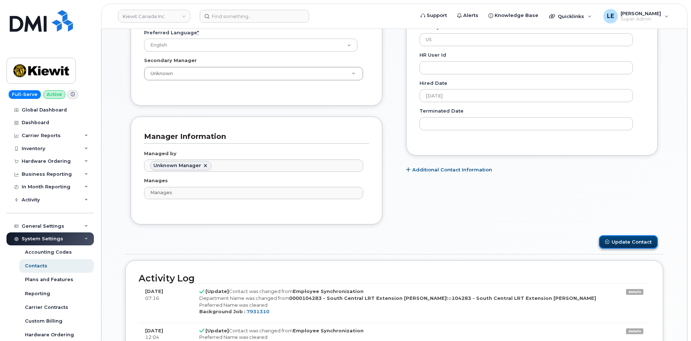
click at [634, 243] on button "Update Contact" at bounding box center [628, 241] width 59 height 13
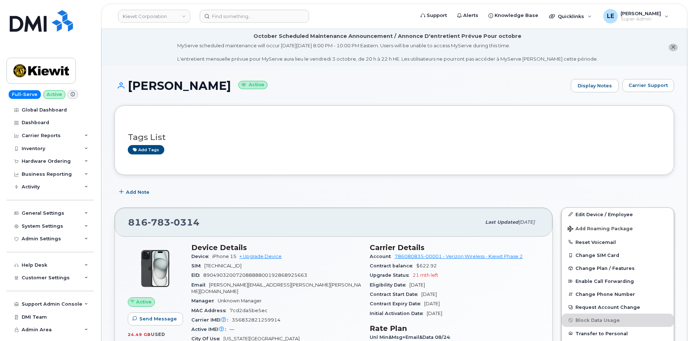
click at [227, 25] on header "[PERSON_NAME] Corporation Support Alerts Knowledge Base Quicklinks Suspend / Ca…" at bounding box center [394, 16] width 586 height 25
click at [227, 22] on input at bounding box center [254, 16] width 109 height 13
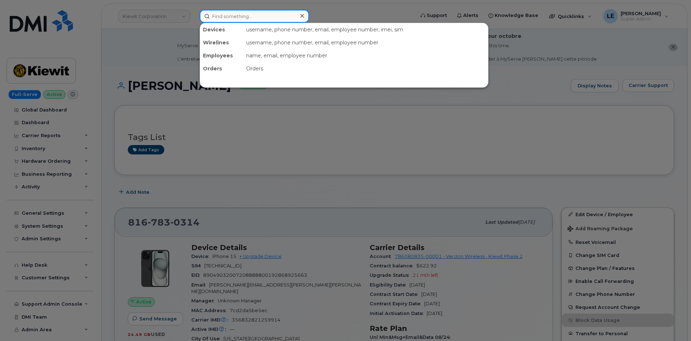
paste input "y [PERSON_NAME]"
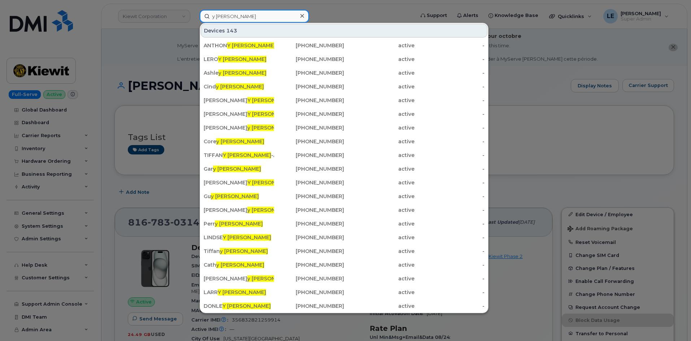
click at [211, 19] on input "y [PERSON_NAME]" at bounding box center [254, 16] width 109 height 13
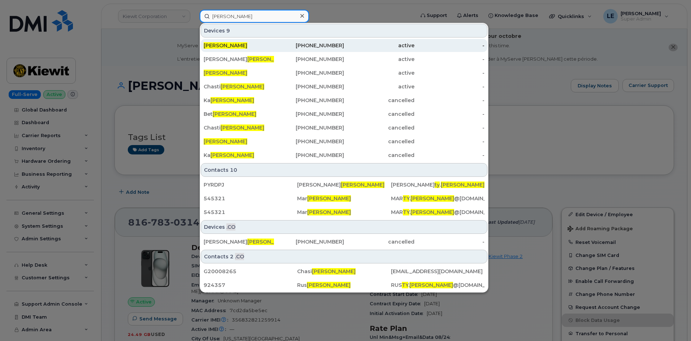
type input "[PERSON_NAME]"
click at [239, 49] on div "[PERSON_NAME]" at bounding box center [239, 45] width 70 height 13
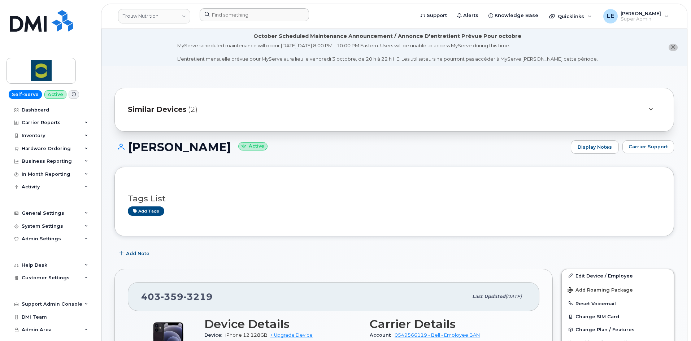
click at [225, 23] on div at bounding box center [305, 16] width 222 height 16
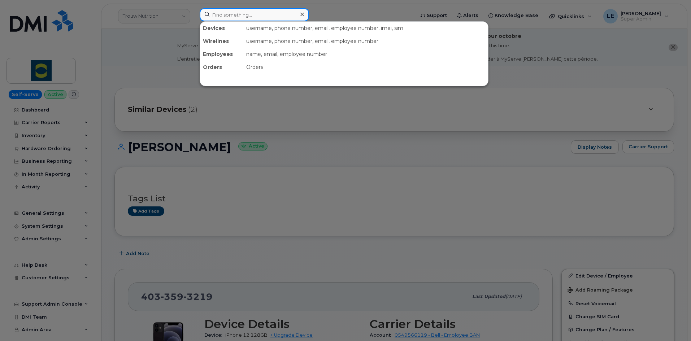
click at [225, 18] on input at bounding box center [254, 14] width 109 height 13
paste input "y [PERSON_NAME]"
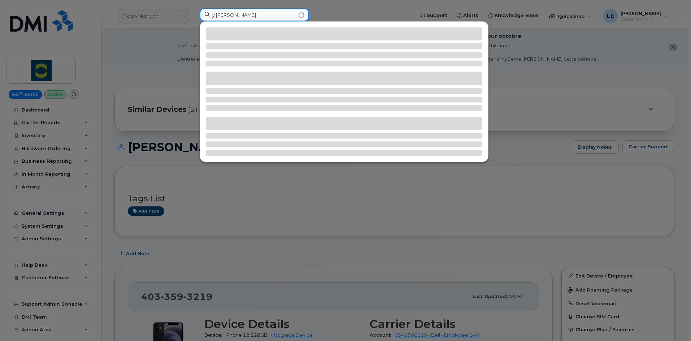
click at [214, 16] on input "y [PERSON_NAME]" at bounding box center [254, 14] width 109 height 13
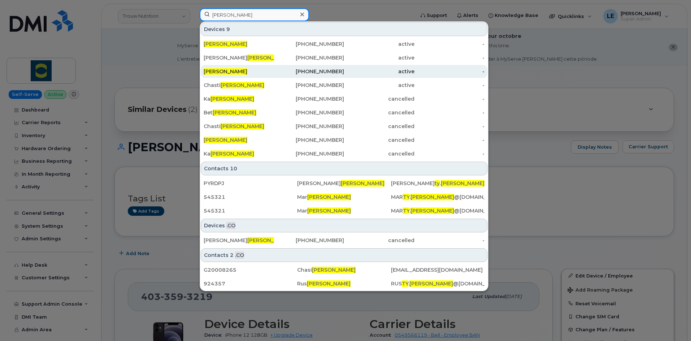
type input "[PERSON_NAME]"
click at [256, 68] on div "[PERSON_NAME]" at bounding box center [239, 71] width 70 height 7
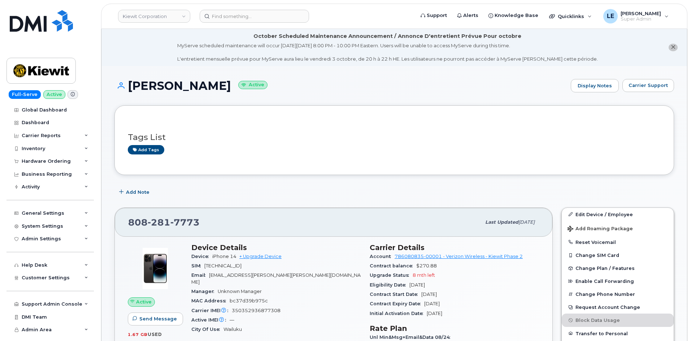
click at [243, 287] on div "Manager Unknown Manager" at bounding box center [276, 291] width 170 height 9
click at [242, 279] on div "Email [EMAIL_ADDRESS][PERSON_NAME][PERSON_NAME][DOMAIN_NAME]" at bounding box center [276, 279] width 170 height 16
click at [242, 279] on div "Email TY.ANDERSON@KIEWIT.COM" at bounding box center [276, 279] width 170 height 16
click at [266, 273] on span "[EMAIL_ADDRESS][PERSON_NAME][PERSON_NAME][DOMAIN_NAME]" at bounding box center [275, 279] width 169 height 12
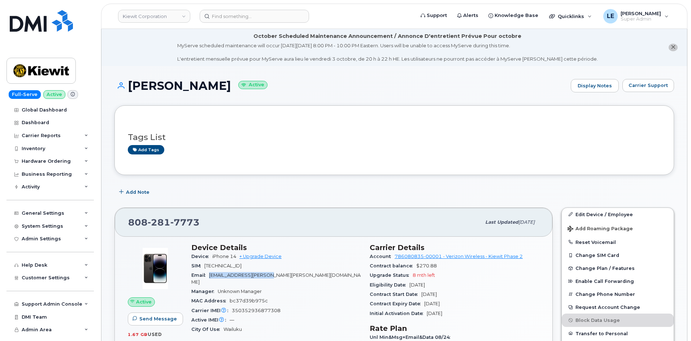
drag, startPoint x: 277, startPoint y: 275, endPoint x: 210, endPoint y: 277, distance: 66.8
click at [210, 277] on span "[EMAIL_ADDRESS][PERSON_NAME][PERSON_NAME][DOMAIN_NAME]" at bounding box center [275, 279] width 169 height 12
copy span "[EMAIL_ADDRESS][PERSON_NAME][PERSON_NAME][DOMAIN_NAME]"
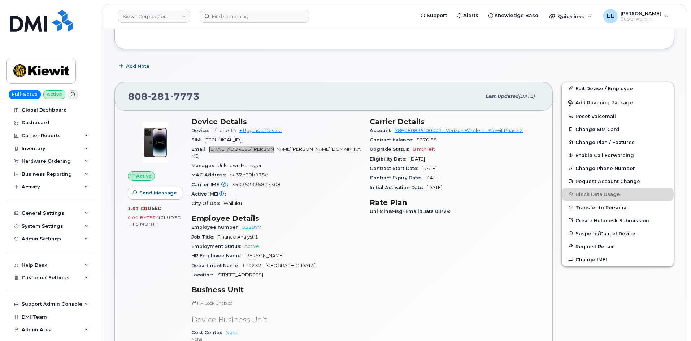
scroll to position [36, 0]
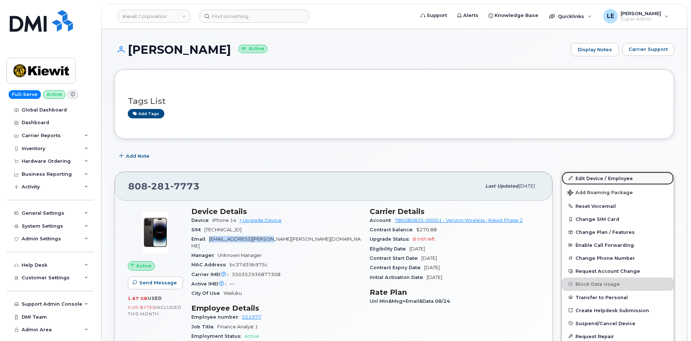
click at [573, 179] on link "Edit Device / Employee" at bounding box center [618, 178] width 112 height 13
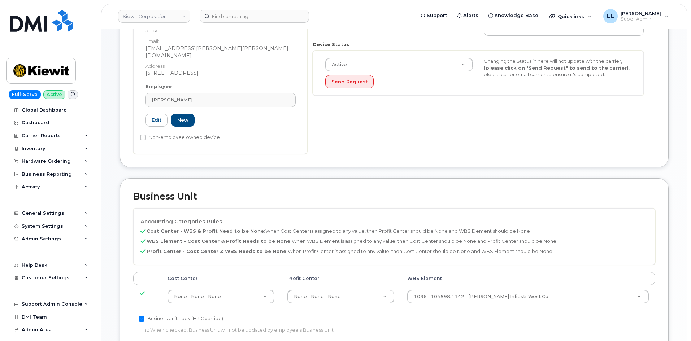
scroll to position [217, 0]
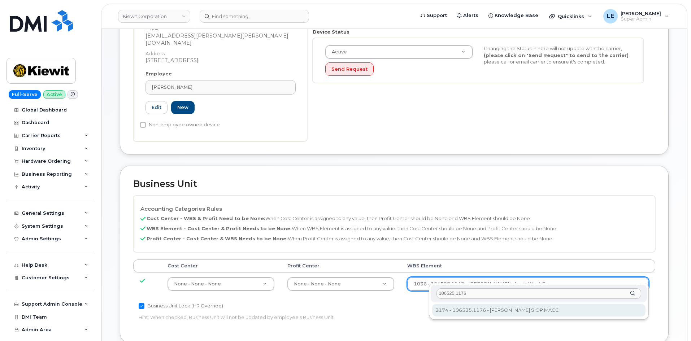
type input "106525.1176"
type input "36071640"
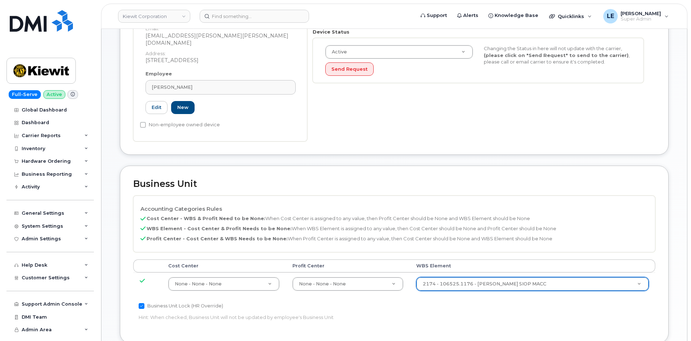
click at [467, 248] on div "Accounting Categories Rules Cost Center - WBS & Profit Need to be None: When Co…" at bounding box center [394, 249] width 522 height 106
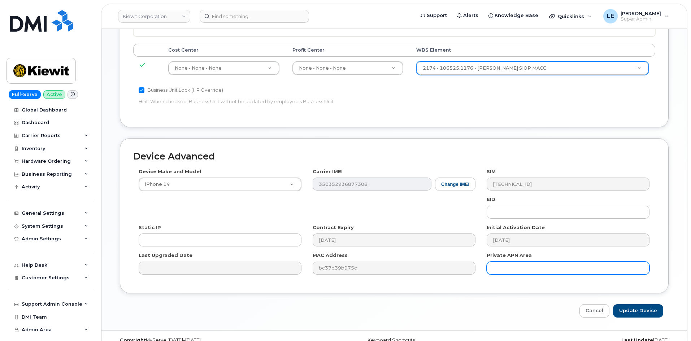
scroll to position [433, 0]
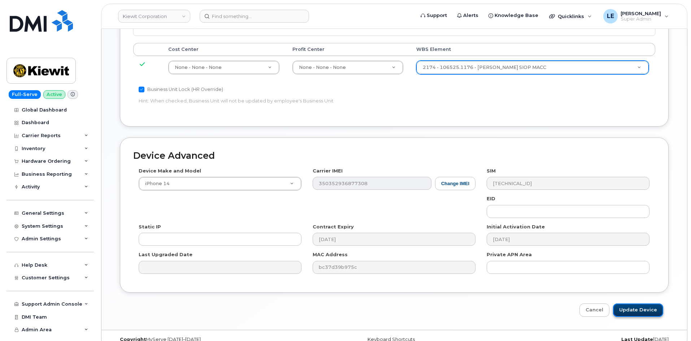
click at [627, 304] on input "Update Device" at bounding box center [638, 310] width 50 height 13
type input "Saving..."
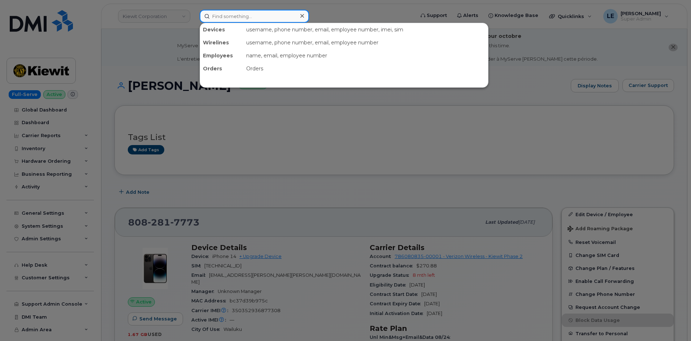
click at [220, 14] on input at bounding box center [254, 16] width 109 height 13
paste input "[PHONE_NUMBER]"
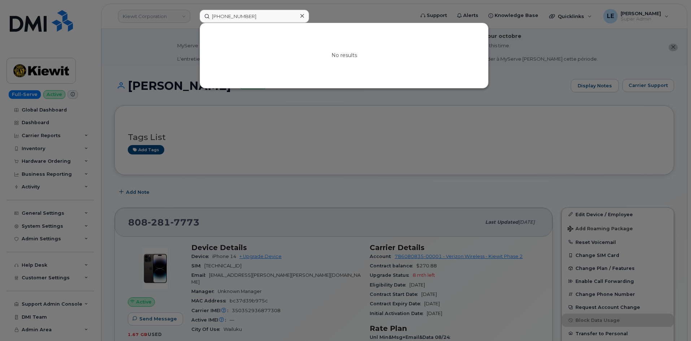
click at [97, 66] on div at bounding box center [345, 170] width 691 height 341
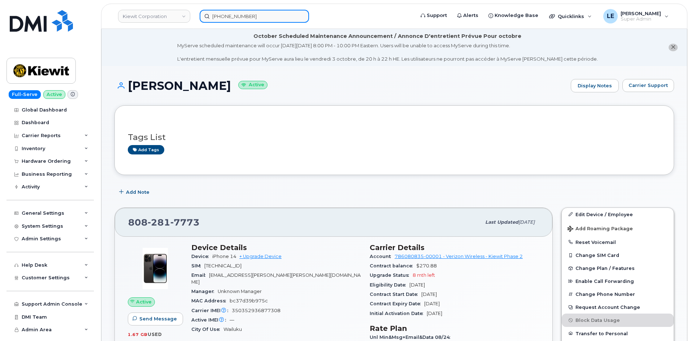
click at [244, 12] on input "[PHONE_NUMBER]" at bounding box center [254, 16] width 109 height 13
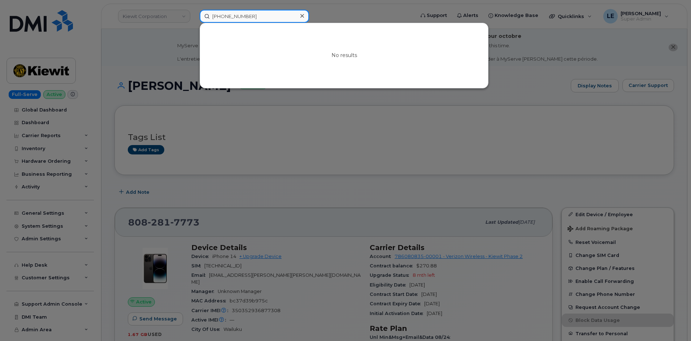
click at [244, 12] on input "[PHONE_NUMBER]" at bounding box center [254, 16] width 109 height 13
paste input "[PHONE_NUMBER]"
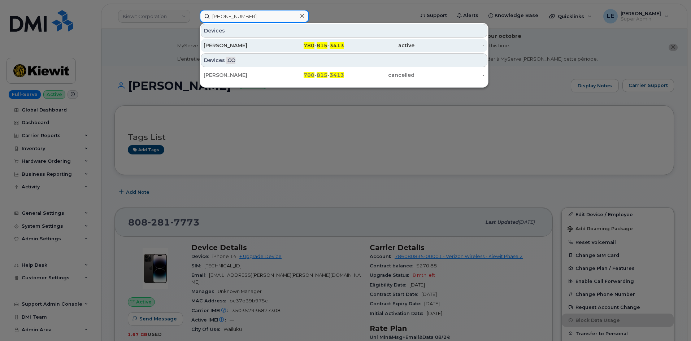
type input "[PHONE_NUMBER]"
click at [242, 43] on div "[PERSON_NAME]" at bounding box center [239, 45] width 70 height 7
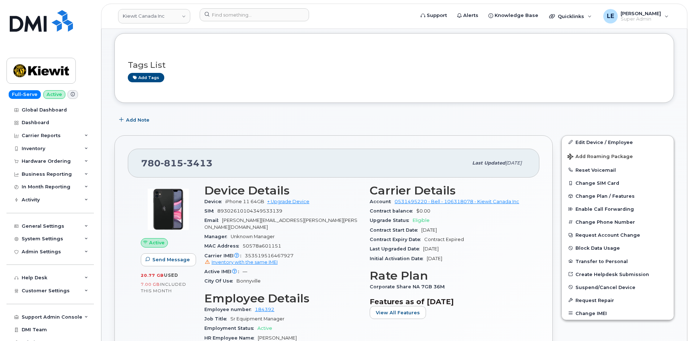
scroll to position [180, 0]
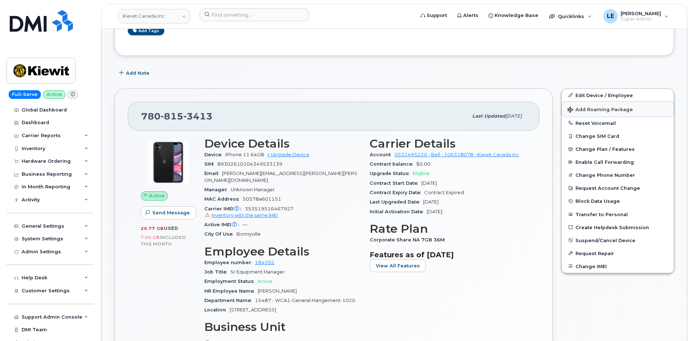
click at [620, 111] on span "Add Roaming Package" at bounding box center [599, 110] width 65 height 7
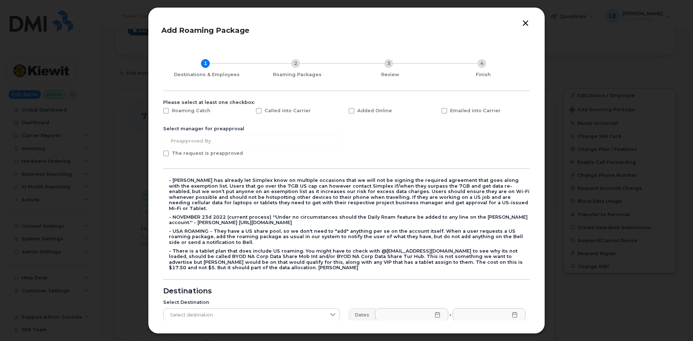
click at [527, 26] on button "button" at bounding box center [525, 24] width 11 height 8
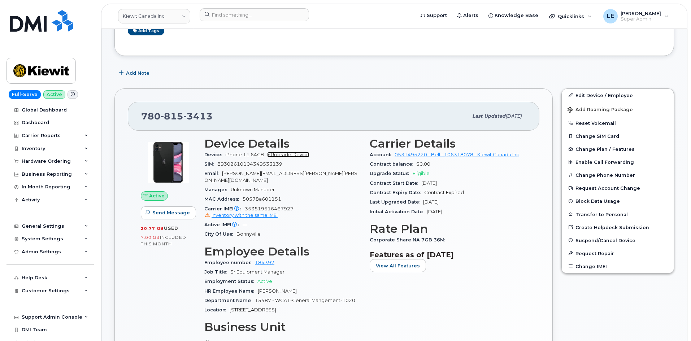
click at [288, 155] on link "+ Upgrade Device" at bounding box center [288, 154] width 42 height 5
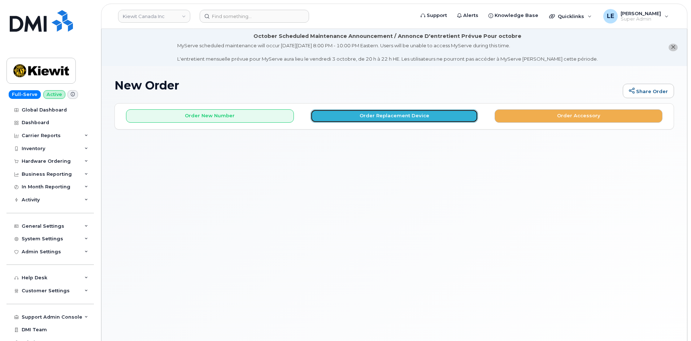
click at [374, 118] on button "Order Replacement Device" at bounding box center [394, 115] width 168 height 13
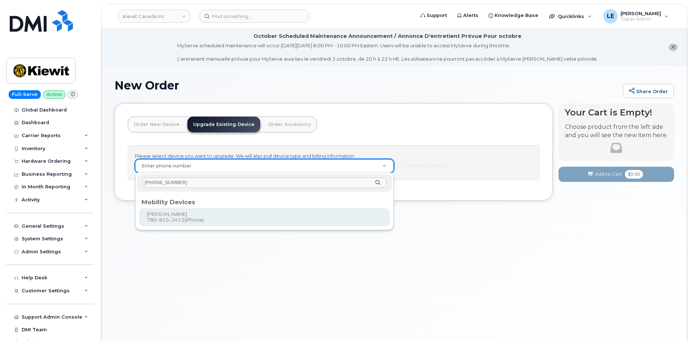
type input "780 815 3413"
type input "247743"
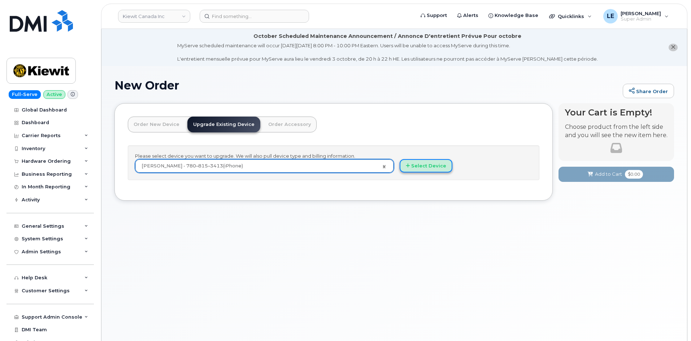
click at [412, 167] on button "Select Device" at bounding box center [426, 165] width 53 height 13
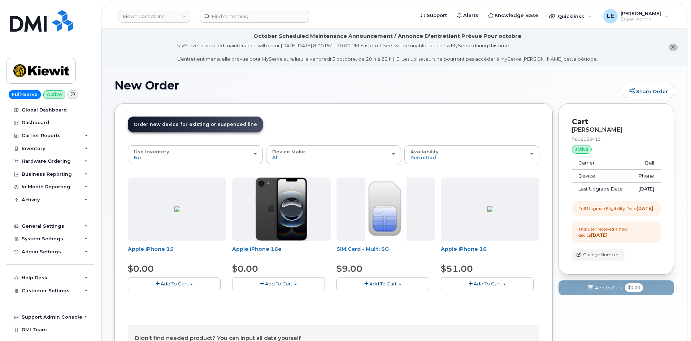
click at [163, 283] on span "Add To Cart" at bounding box center [174, 284] width 27 height 6
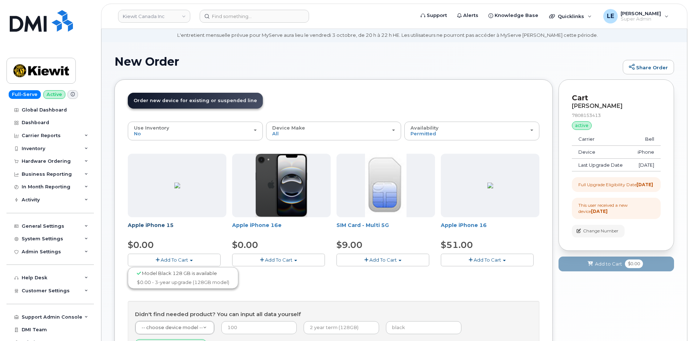
scroll to position [36, 0]
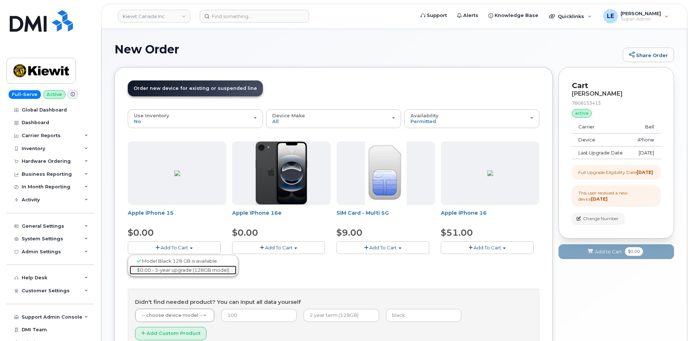
click at [176, 273] on link "$0.00 - 3-year upgrade (128GB model)" at bounding box center [183, 270] width 107 height 9
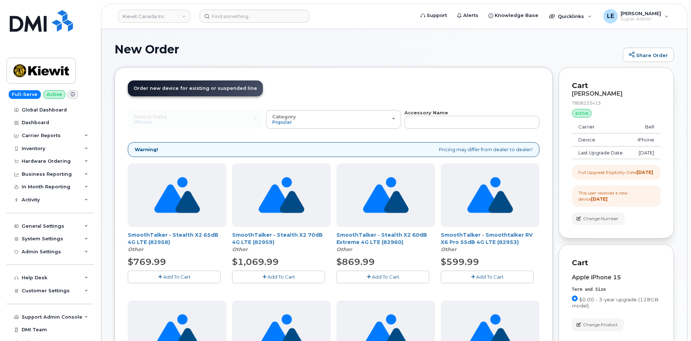
scroll to position [72, 0]
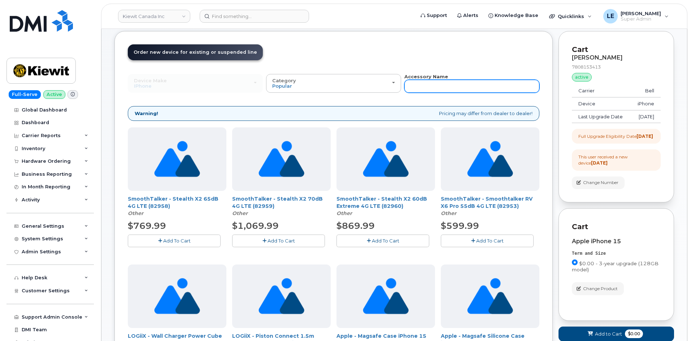
click at [411, 91] on input "text" at bounding box center [471, 86] width 135 height 13
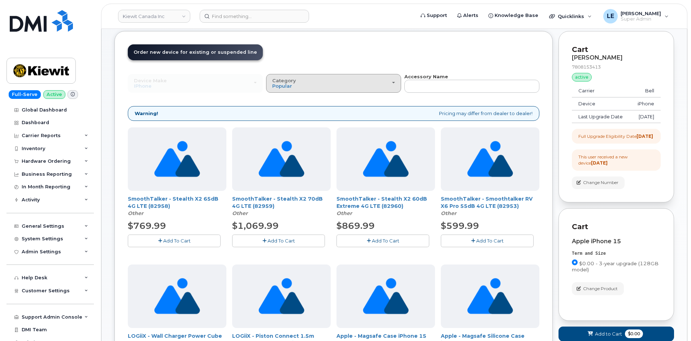
click at [385, 87] on div "Category Popular" at bounding box center [333, 83] width 123 height 11
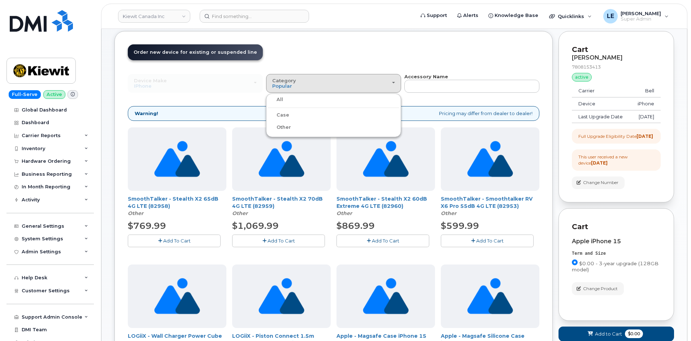
click at [278, 114] on label "Case" at bounding box center [278, 115] width 21 height 9
click at [0, 0] on input "Case" at bounding box center [0, 0] width 0 height 0
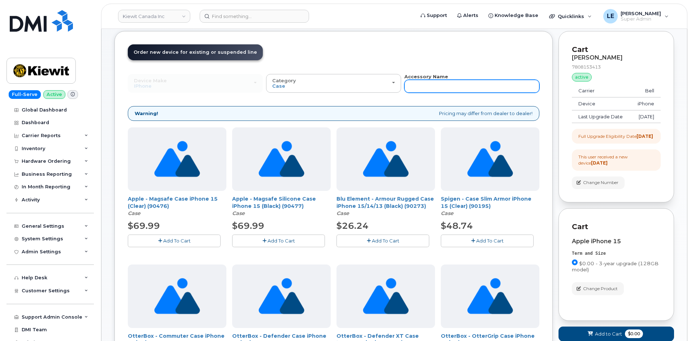
click at [439, 89] on input "text" at bounding box center [471, 86] width 135 height 13
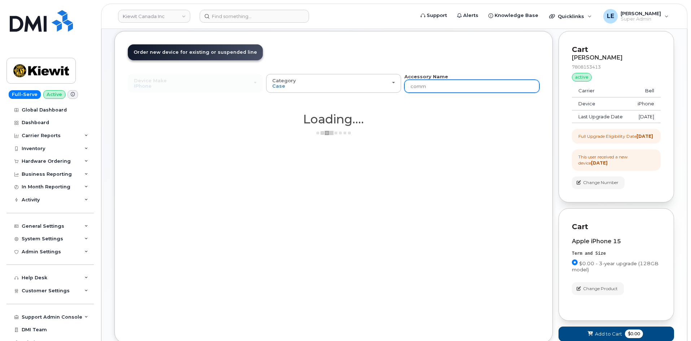
type input "commu"
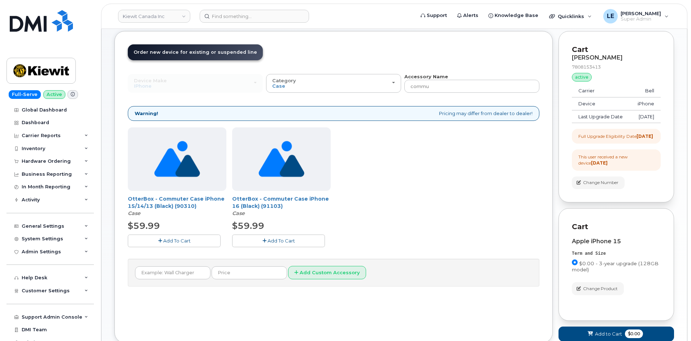
click at [176, 240] on span "Add To Cart" at bounding box center [176, 241] width 27 height 6
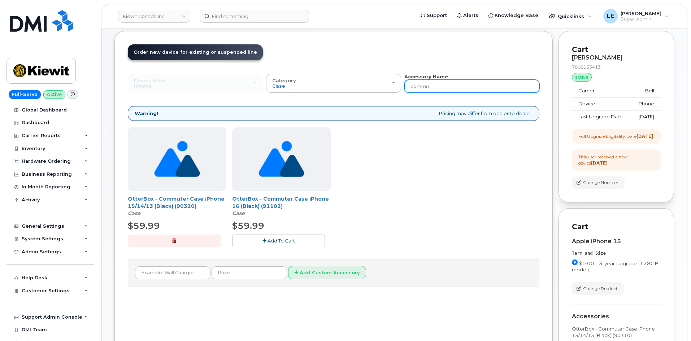
click at [482, 87] on input "commu" at bounding box center [471, 86] width 135 height 13
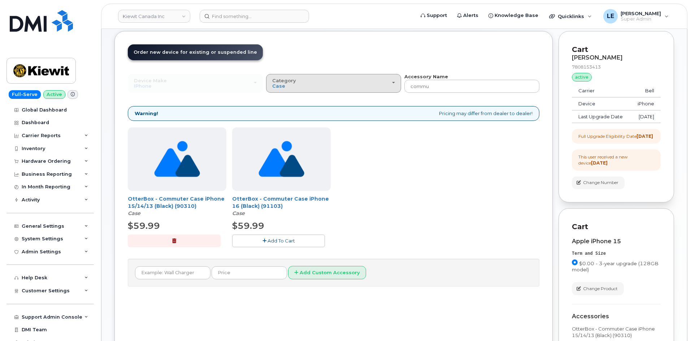
click at [358, 87] on div "Category Case" at bounding box center [333, 83] width 123 height 11
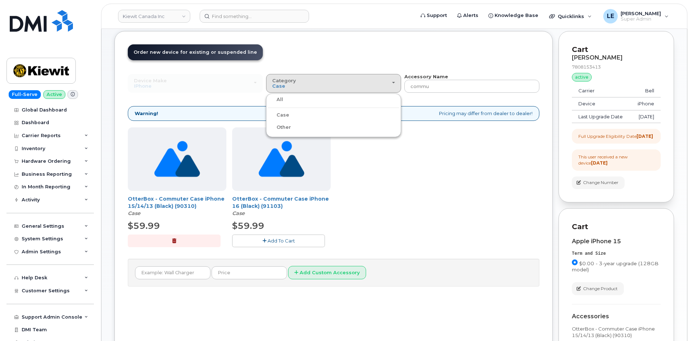
click at [282, 126] on label "Other" at bounding box center [279, 127] width 23 height 9
click at [0, 0] on input "Other" at bounding box center [0, 0] width 0 height 0
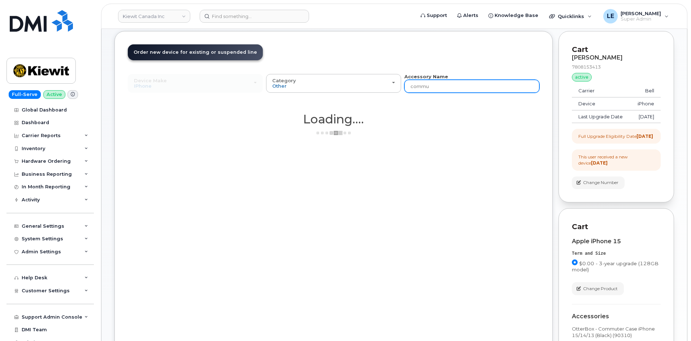
click at [463, 85] on input "commu" at bounding box center [471, 86] width 135 height 13
type input "wall"
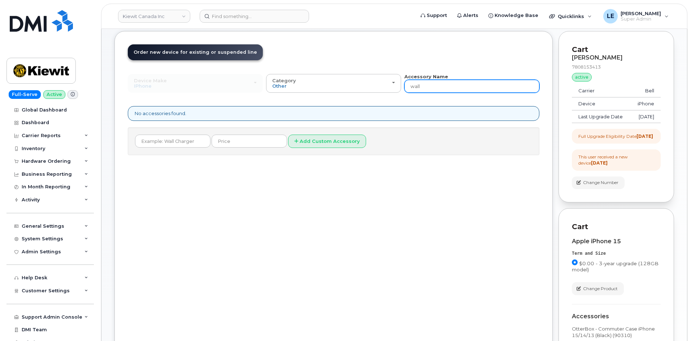
click at [463, 85] on input "wall" at bounding box center [471, 86] width 135 height 13
type input "apple"
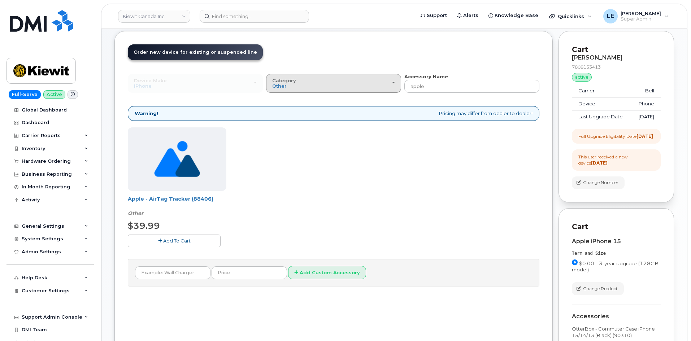
click at [347, 76] on button "Category Other" at bounding box center [333, 83] width 135 height 19
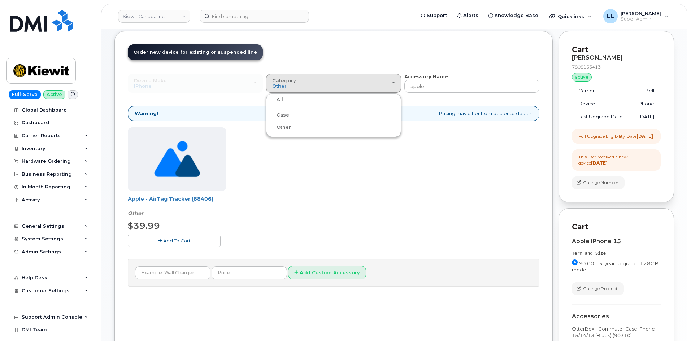
click at [280, 100] on label "All" at bounding box center [275, 99] width 15 height 9
click at [0, 0] on input "All" at bounding box center [0, 0] width 0 height 0
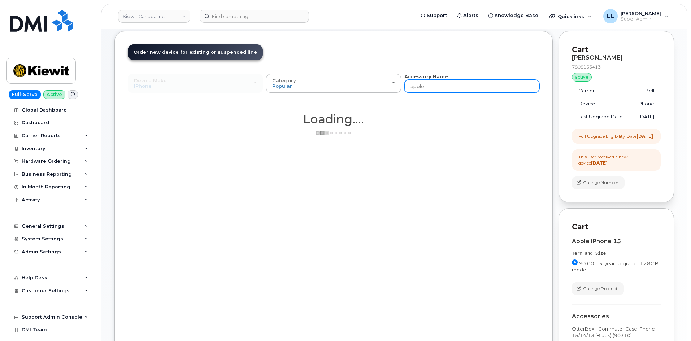
click at [446, 91] on input "apple" at bounding box center [471, 86] width 135 height 13
click at [445, 88] on input "apple" at bounding box center [471, 86] width 135 height 13
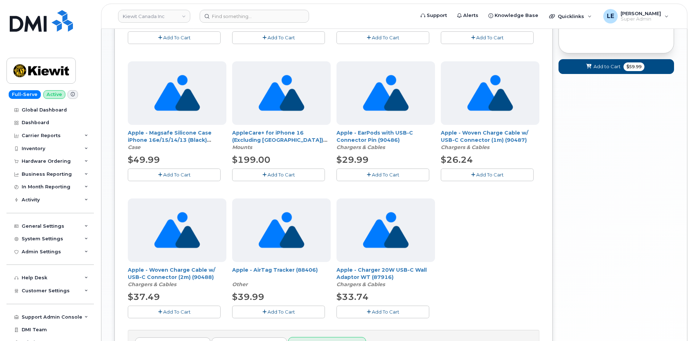
scroll to position [433, 0]
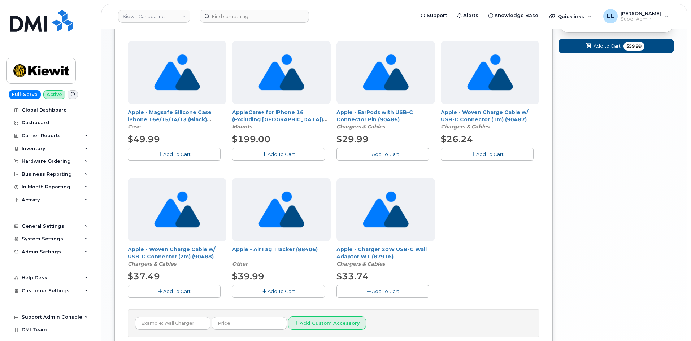
click at [392, 290] on span "Add To Cart" at bounding box center [385, 291] width 27 height 6
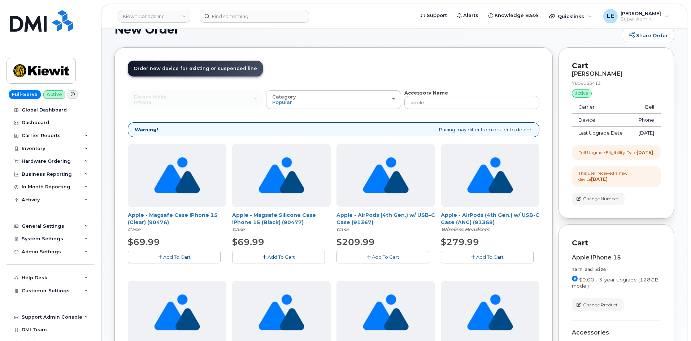
scroll to position [0, 0]
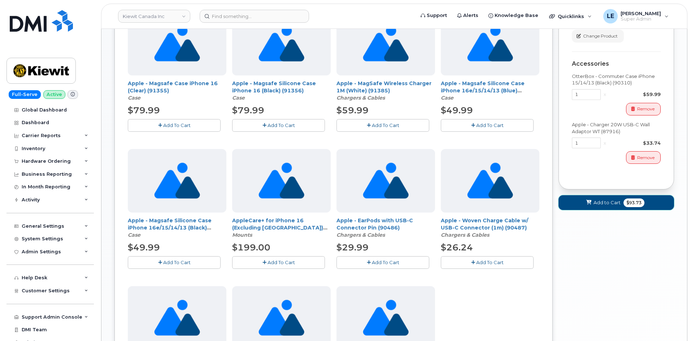
click at [618, 206] on span "Add to Cart" at bounding box center [606, 202] width 27 height 7
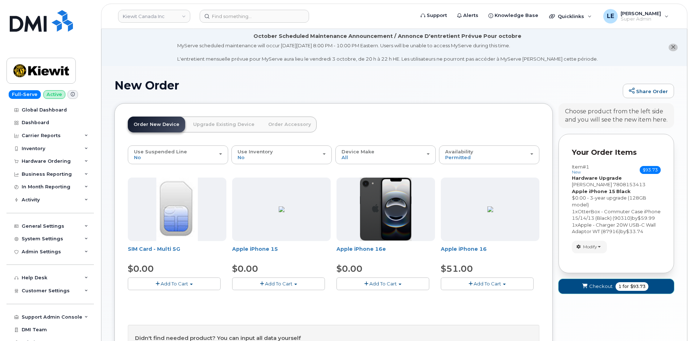
click at [612, 290] on span "Checkout" at bounding box center [600, 286] width 23 height 7
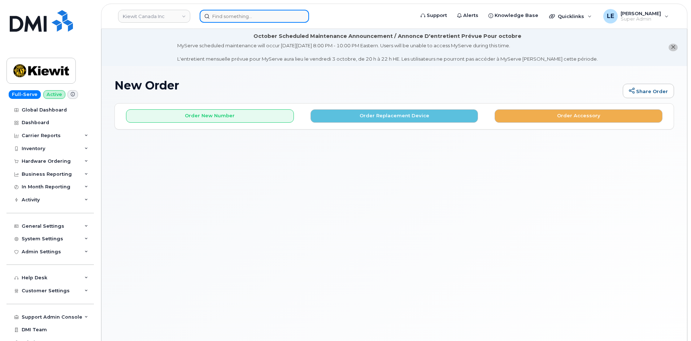
click at [250, 16] on input at bounding box center [254, 16] width 109 height 13
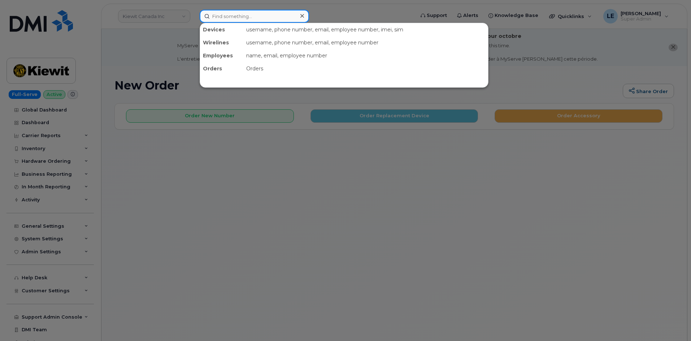
paste input "780 815 3413"
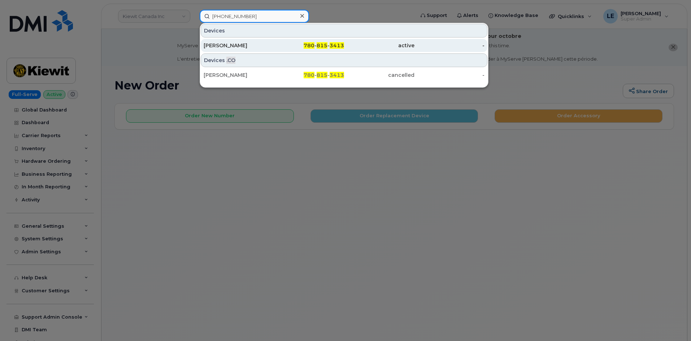
type input "780 815 3413"
click at [249, 42] on div "[PERSON_NAME]" at bounding box center [239, 45] width 70 height 7
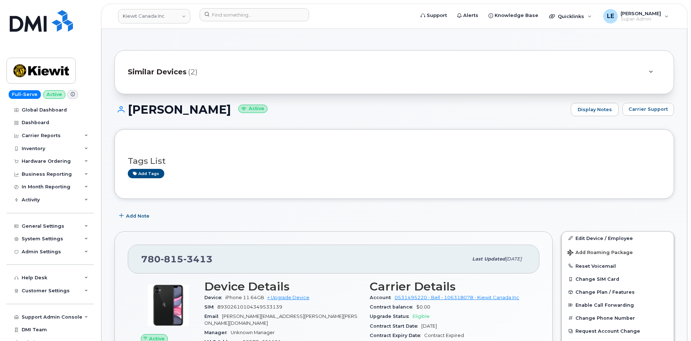
scroll to position [180, 0]
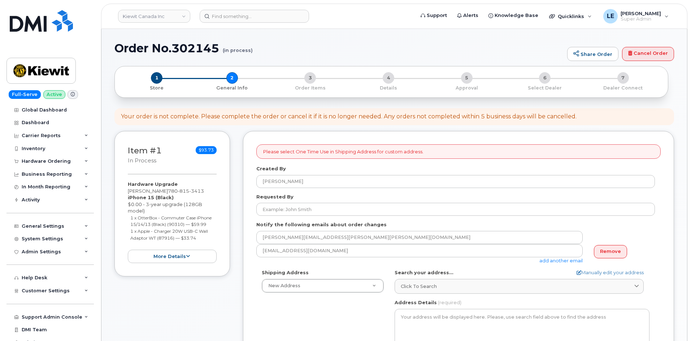
select select
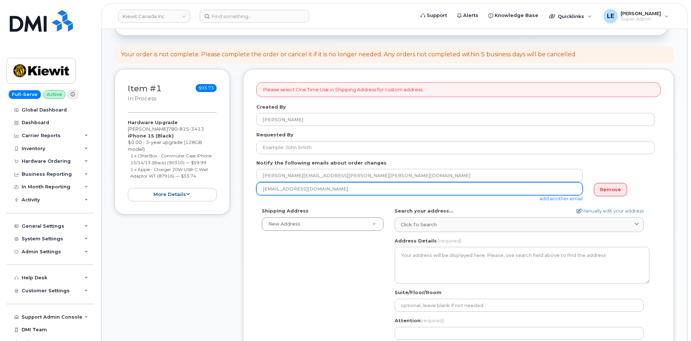
scroll to position [108, 0]
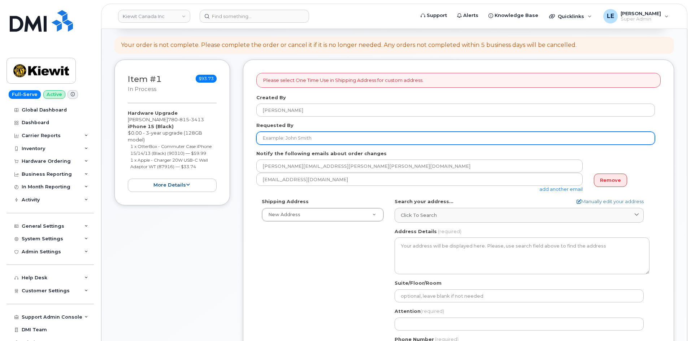
click at [309, 142] on input "Requested By" at bounding box center [455, 138] width 399 height 13
click at [292, 137] on input "Requested By" at bounding box center [455, 138] width 399 height 13
paste input "[PERSON_NAME]"
type input "[PERSON_NAME]"
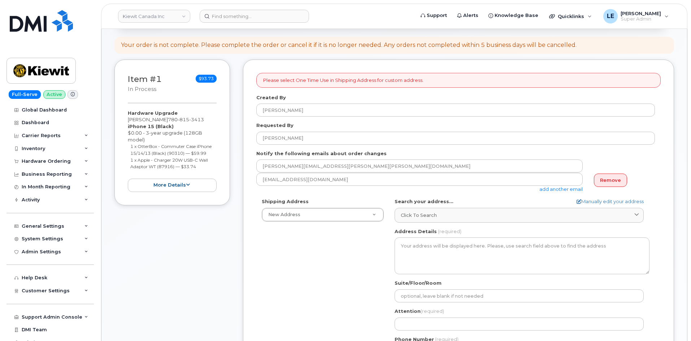
click at [287, 148] on form "Please select One Time Use in Shipping Address for custom address. Created By […" at bounding box center [458, 266] width 404 height 387
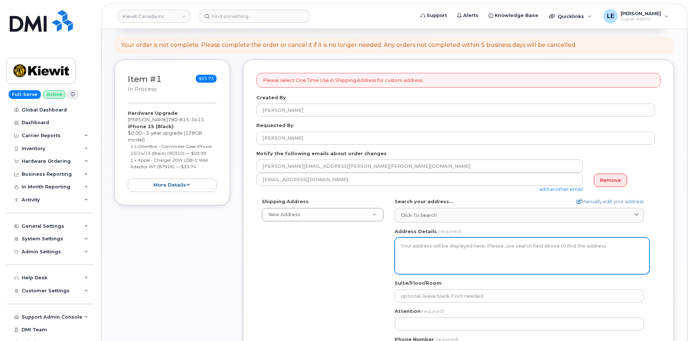
click at [441, 252] on textarea "Address Details" at bounding box center [522, 256] width 255 height 37
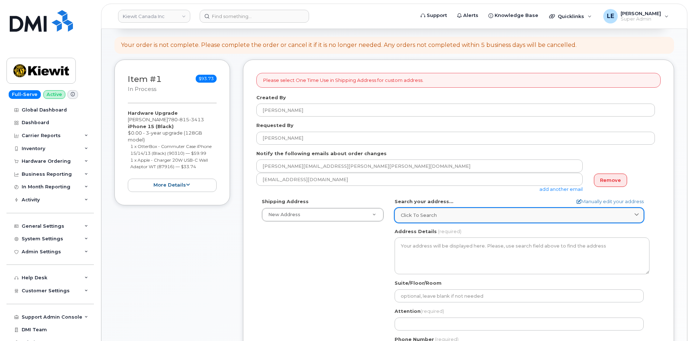
click at [433, 217] on link "Click to search" at bounding box center [519, 215] width 249 height 15
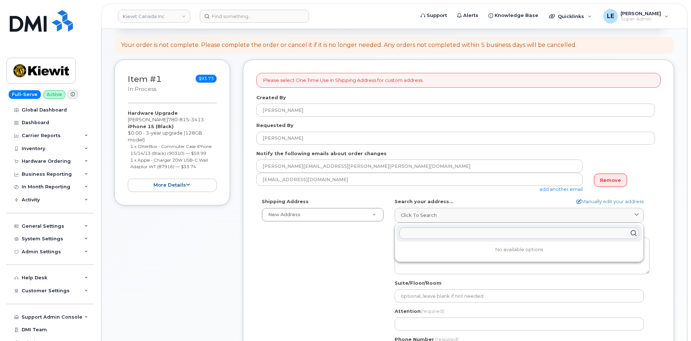
click at [371, 261] on div "Shipping Address New Address New Address 200-4333 Still Creek Dr 200-10333 Sout…" at bounding box center [455, 281] width 399 height 166
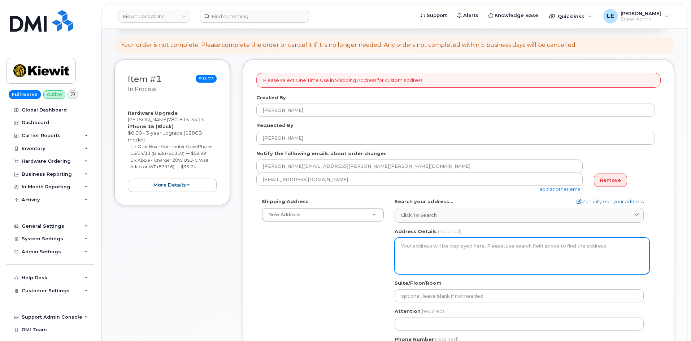
click at [425, 254] on textarea "Address Details" at bounding box center [522, 256] width 255 height 37
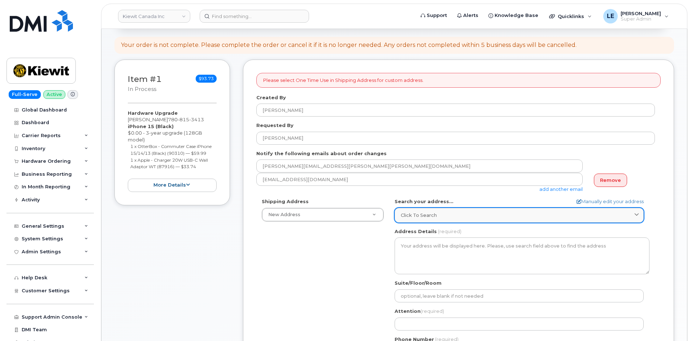
click at [425, 217] on span "Click to search" at bounding box center [419, 215] width 36 height 7
paste input "12250 33 St NE, Edmonton, AB T6S 1H6"
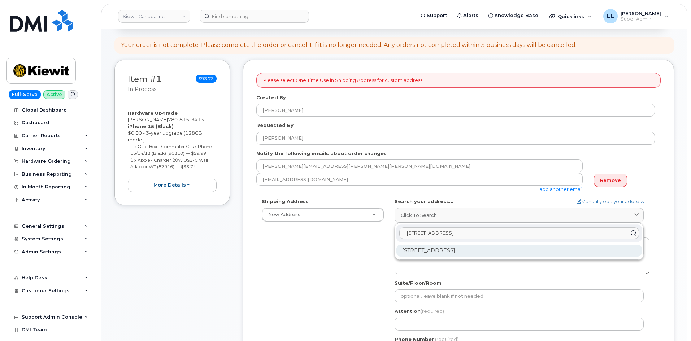
type input "12250 33 St NE, Edmonton, AB T6S 1H6"
click at [434, 250] on div "12250 33 St NE Edmonton AB T6S 1H6" at bounding box center [518, 251] width 245 height 12
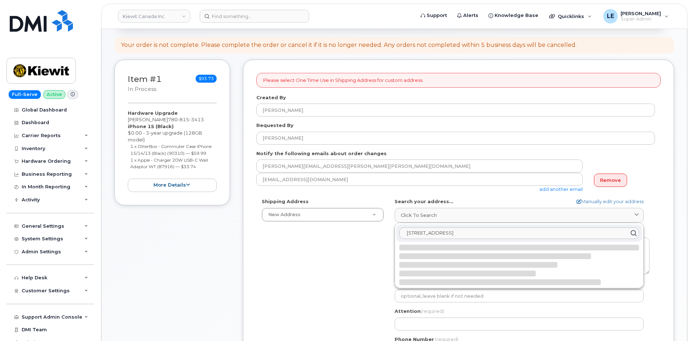
select select
type textarea "12250 33 St NE EDMONTON AB T6S 1H6 CANADA"
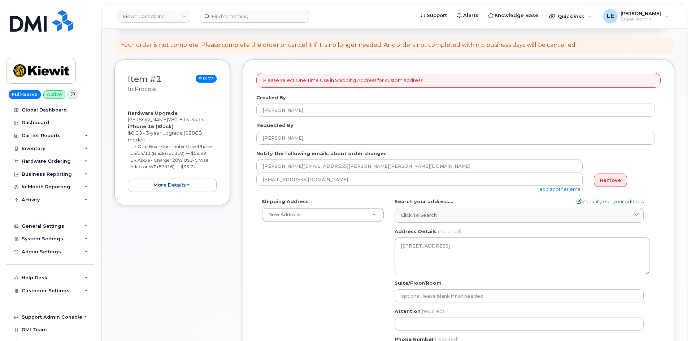
click at [345, 248] on div "Shipping Address New Address New Address 200-4333 Still Creek Dr 200-10333 Sout…" at bounding box center [455, 281] width 399 height 166
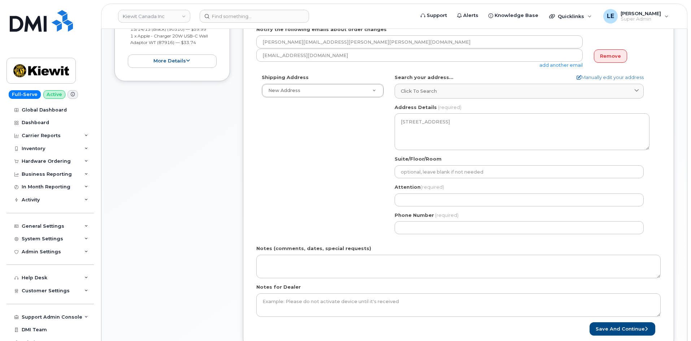
scroll to position [253, 0]
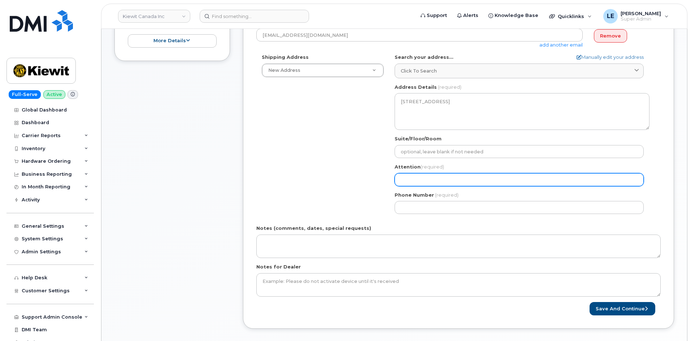
click at [410, 175] on input "Attention (required)" at bounding box center [519, 179] width 249 height 13
paste input "[PERSON_NAME]"
select select
type input "[PERSON_NAME]"
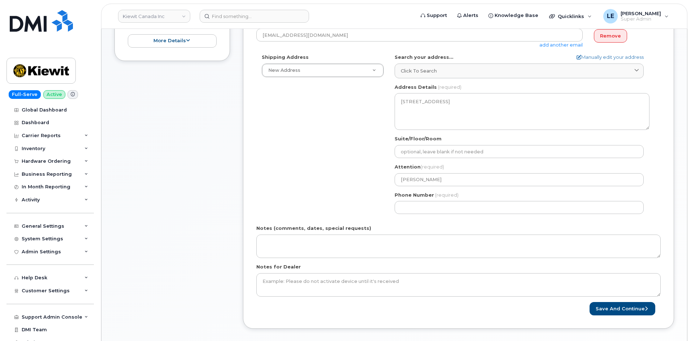
click at [362, 178] on div "Shipping Address New Address New Address 200-4333 Still Creek Dr 200-10333 Sout…" at bounding box center [455, 137] width 399 height 166
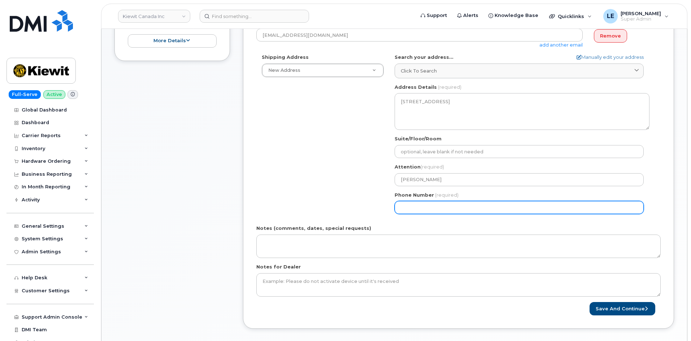
click at [424, 205] on input "Phone Number" at bounding box center [519, 207] width 249 height 13
paste input "7808153413"
select select
type input "7808153413"
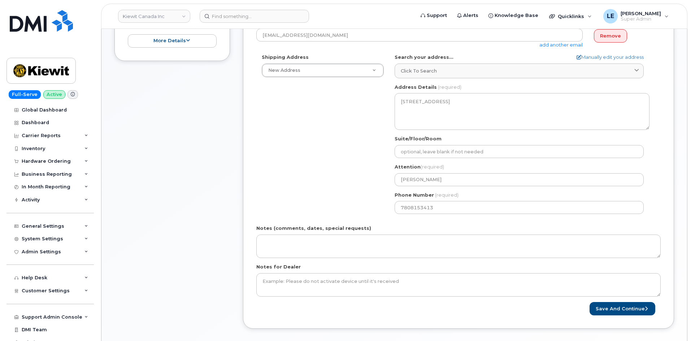
click at [290, 198] on div "Shipping Address New Address New Address 200-4333 Still Creek Dr 200-10333 Sout…" at bounding box center [455, 137] width 399 height 166
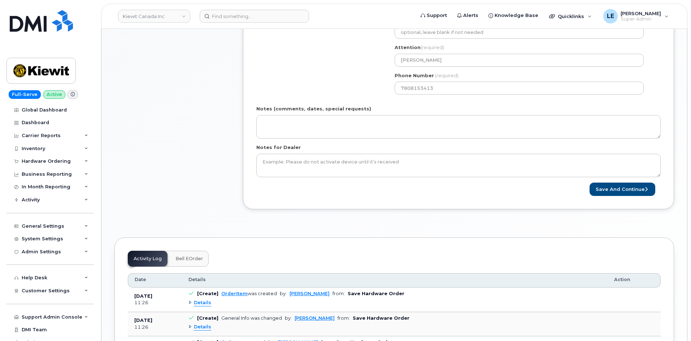
scroll to position [397, 0]
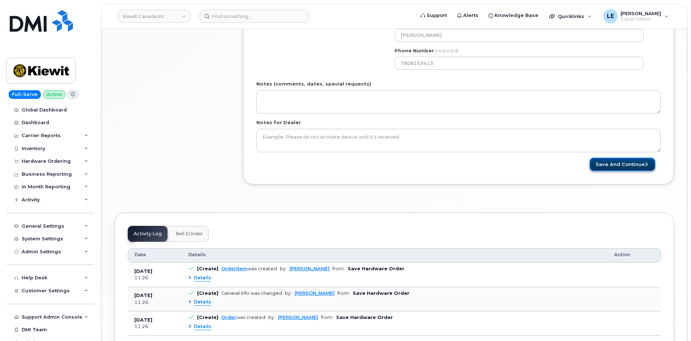
click at [611, 167] on button "Save and Continue" at bounding box center [622, 164] width 66 height 13
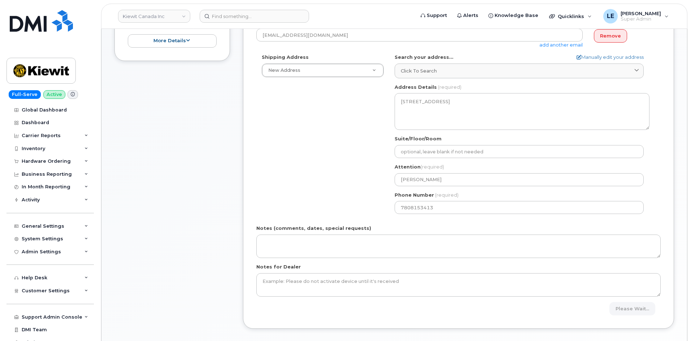
scroll to position [180, 0]
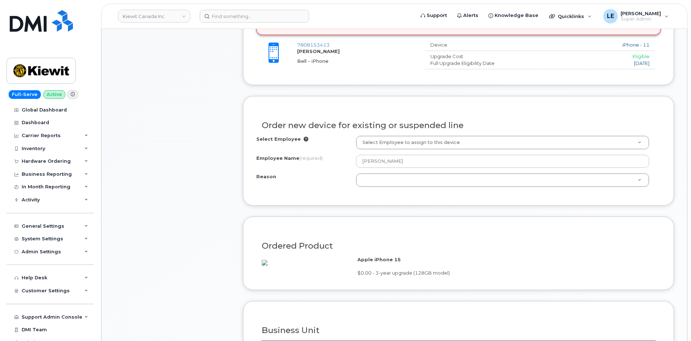
scroll to position [361, 0]
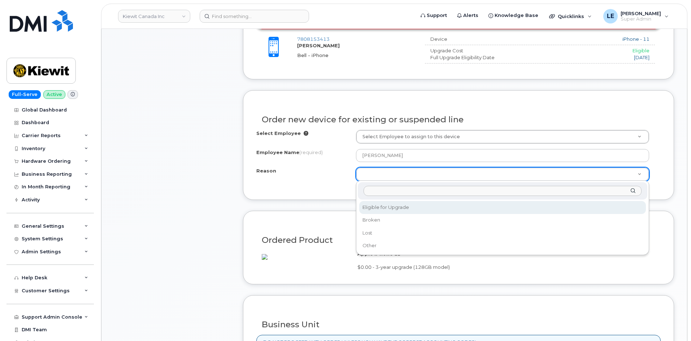
select select "eligible_for_upgrade"
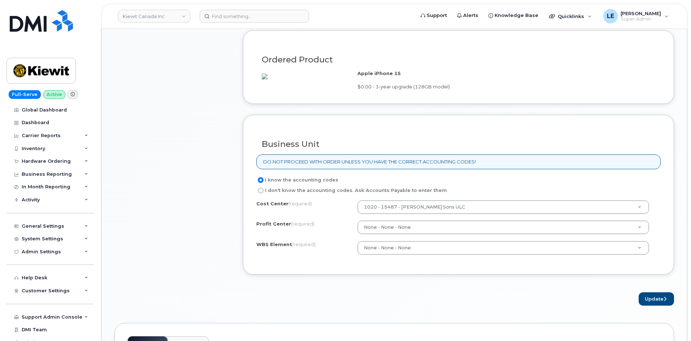
scroll to position [578, 0]
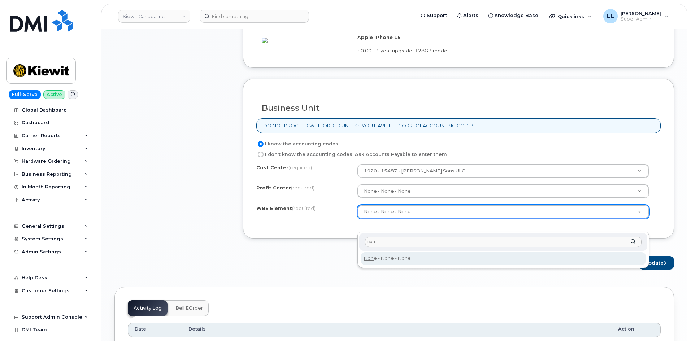
type input "non"
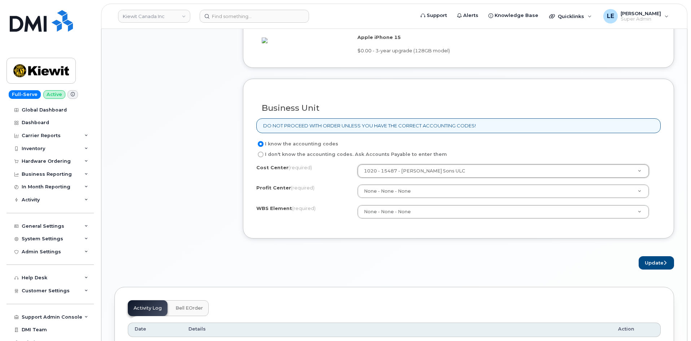
click at [431, 159] on label "I don't know the accounting codes. Ask Accounts Payable to enter them" at bounding box center [351, 154] width 191 height 9
click at [264, 157] on input "I don't know the accounting codes. Ask Accounts Payable to enter them" at bounding box center [261, 155] width 6 height 6
radio input "true"
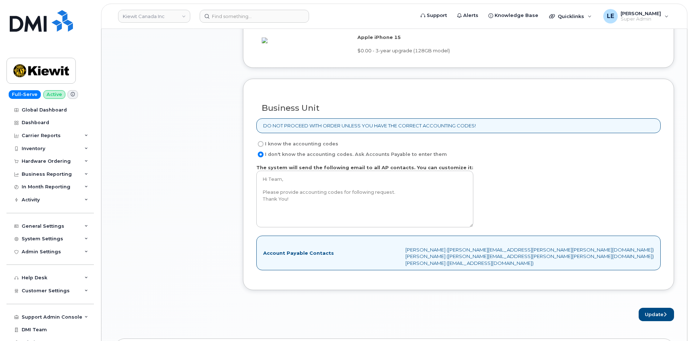
click at [488, 159] on div "I don't know the accounting codes. Ask Accounts Payable to enter them" at bounding box center [455, 154] width 399 height 9
click at [327, 148] on label "I know the accounting codes" at bounding box center [297, 144] width 82 height 9
click at [264, 147] on input "I know the accounting codes" at bounding box center [261, 144] width 6 height 6
radio input "true"
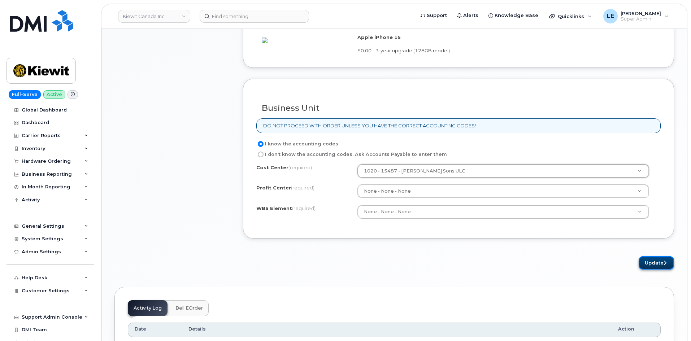
click at [658, 270] on button "Update" at bounding box center [656, 262] width 35 height 13
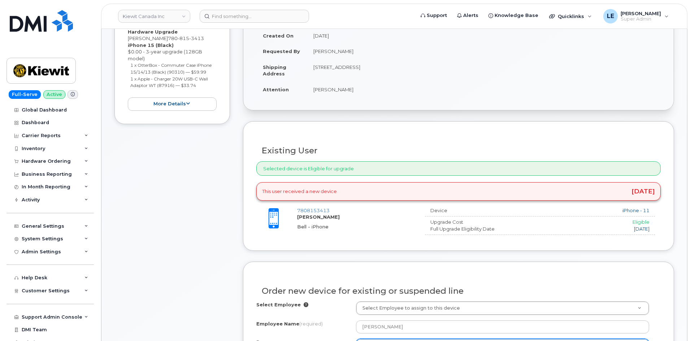
scroll to position [180, 0]
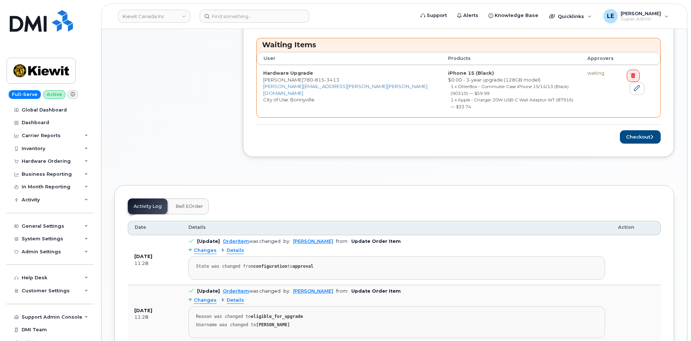
scroll to position [361, 0]
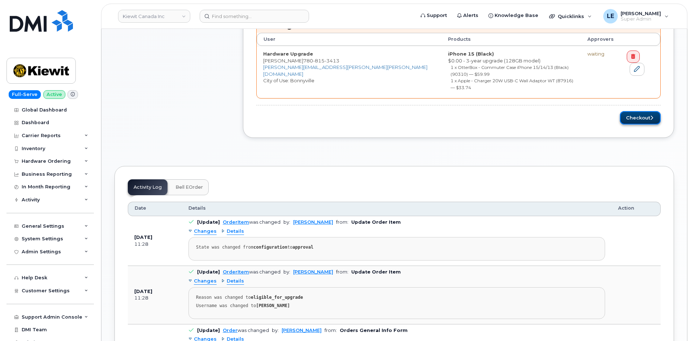
click at [641, 111] on button "Checkout" at bounding box center [640, 117] width 41 height 13
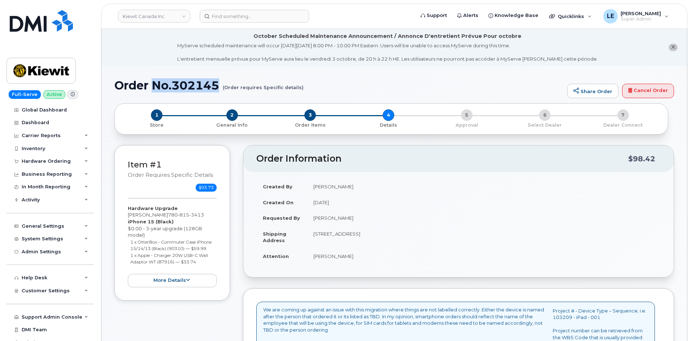
drag, startPoint x: 153, startPoint y: 87, endPoint x: 220, endPoint y: 88, distance: 67.5
click at [220, 88] on h1 "Order No.302145 (Order requires Specific details)" at bounding box center [338, 85] width 449 height 13
copy h1 "No.302145"
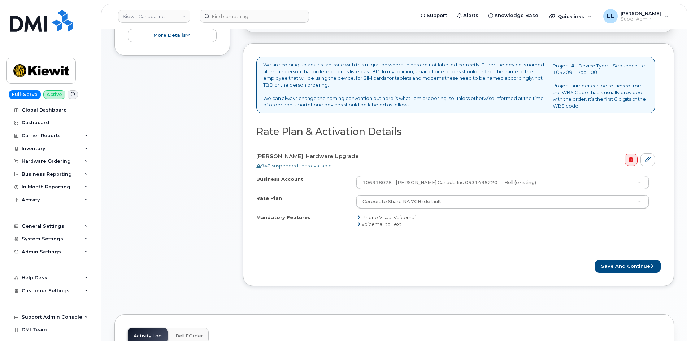
scroll to position [253, 0]
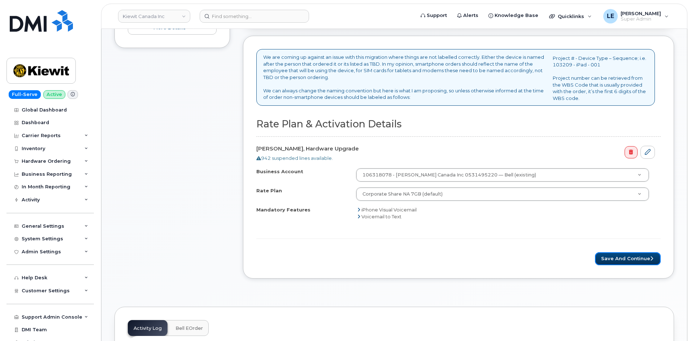
drag, startPoint x: 613, startPoint y: 259, endPoint x: 555, endPoint y: 259, distance: 58.1
click at [613, 259] on button "Save and Continue" at bounding box center [628, 258] width 66 height 13
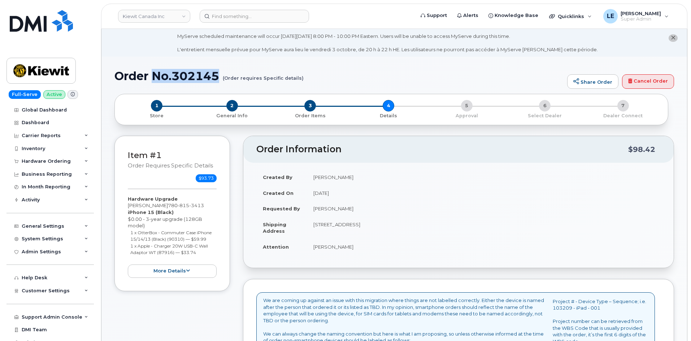
scroll to position [0, 0]
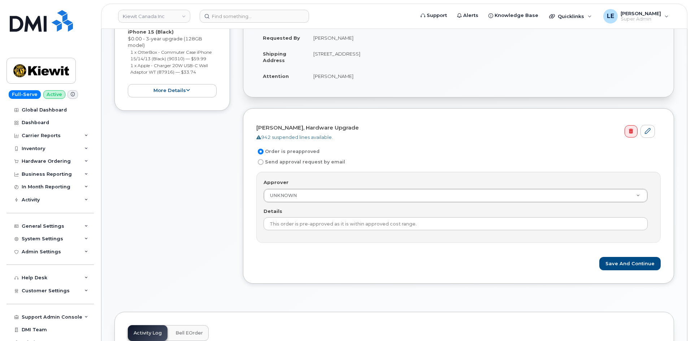
scroll to position [180, 0]
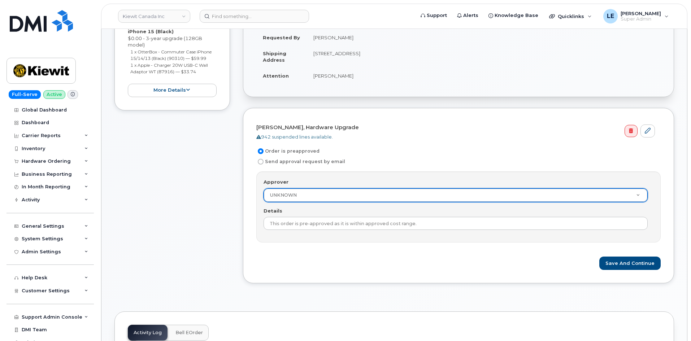
click at [292, 164] on label "Send approval request by email" at bounding box center [300, 161] width 89 height 9
click at [264, 164] on input "Send approval request by email" at bounding box center [261, 162] width 6 height 6
radio input "true"
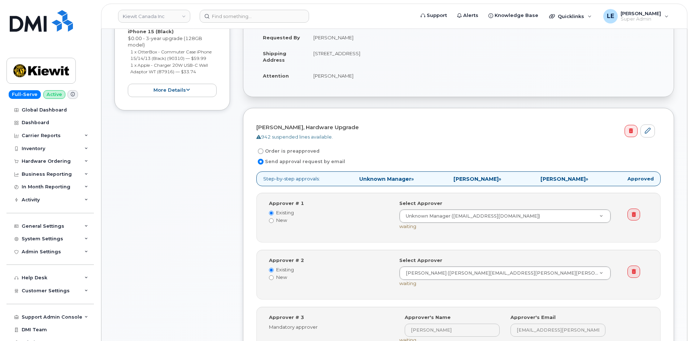
click at [290, 150] on label "Order is preapproved" at bounding box center [287, 151] width 63 height 9
click at [264, 150] on input "Order is preapproved" at bounding box center [261, 151] width 6 height 6
radio input "true"
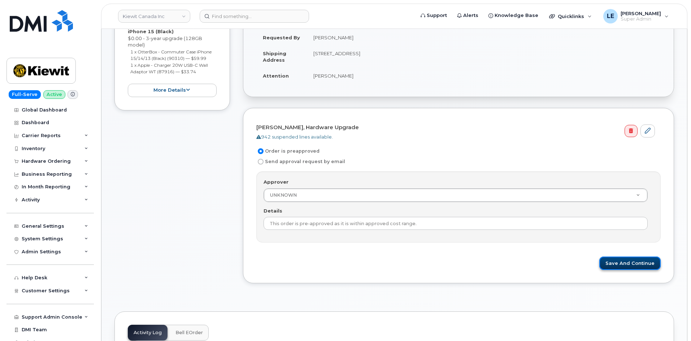
click at [639, 268] on button "Save and Continue" at bounding box center [629, 263] width 61 height 13
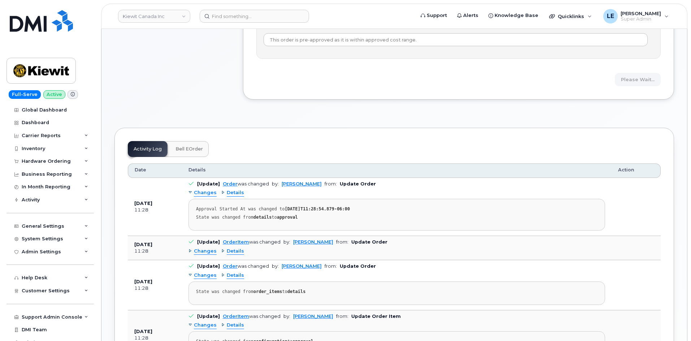
scroll to position [217, 0]
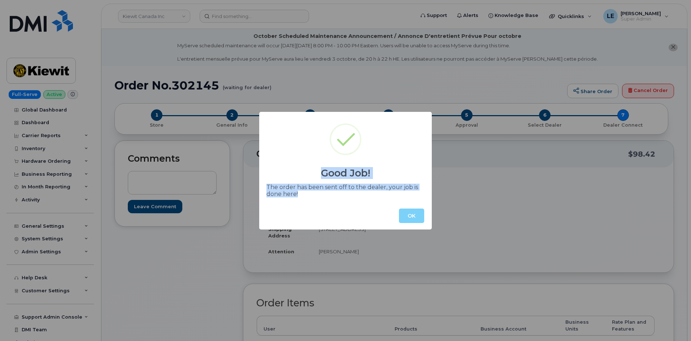
drag, startPoint x: 302, startPoint y: 190, endPoint x: 277, endPoint y: 169, distance: 32.8
click at [277, 169] on div "Good Job! The order has been sent off to the dealer, your job is done here! OK" at bounding box center [345, 171] width 173 height 118
